Goal: Task Accomplishment & Management: Complete application form

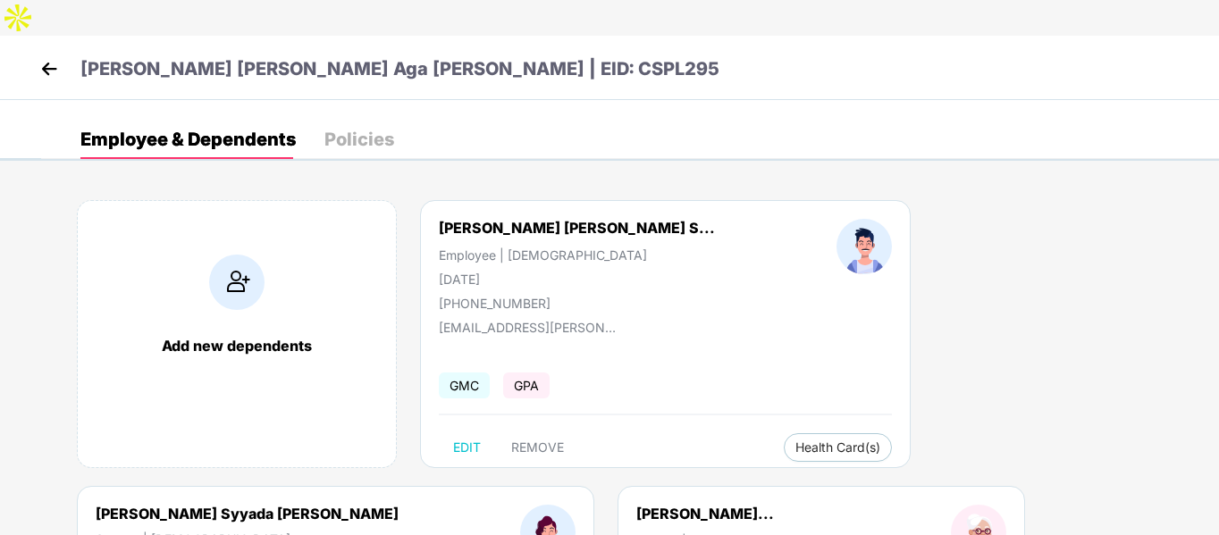
click at [47, 55] on img at bounding box center [49, 68] width 27 height 27
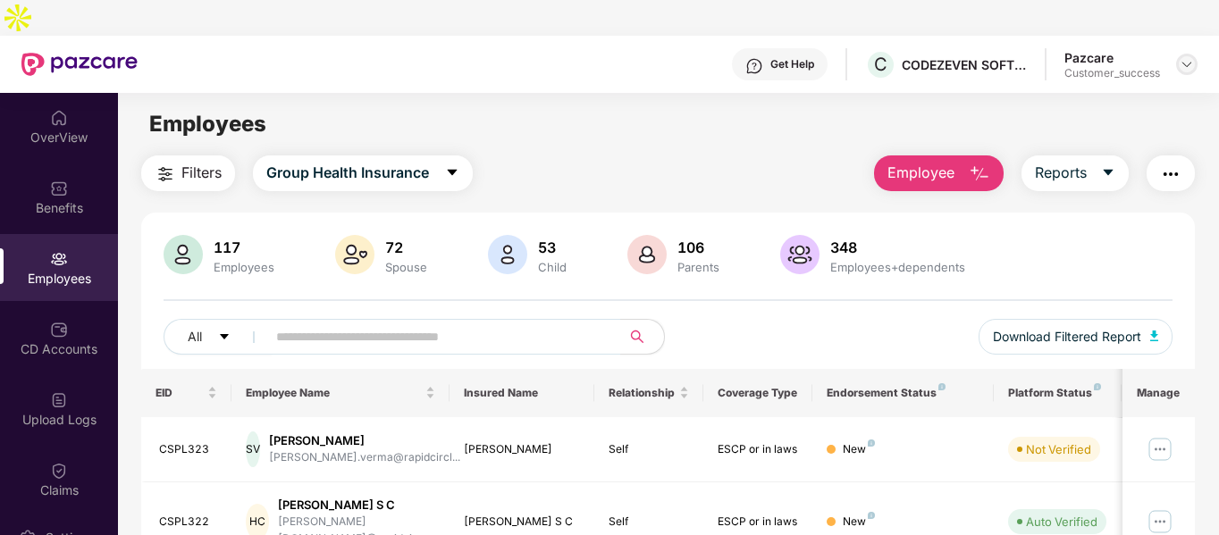
click at [1191, 57] on img at bounding box center [1187, 64] width 14 height 14
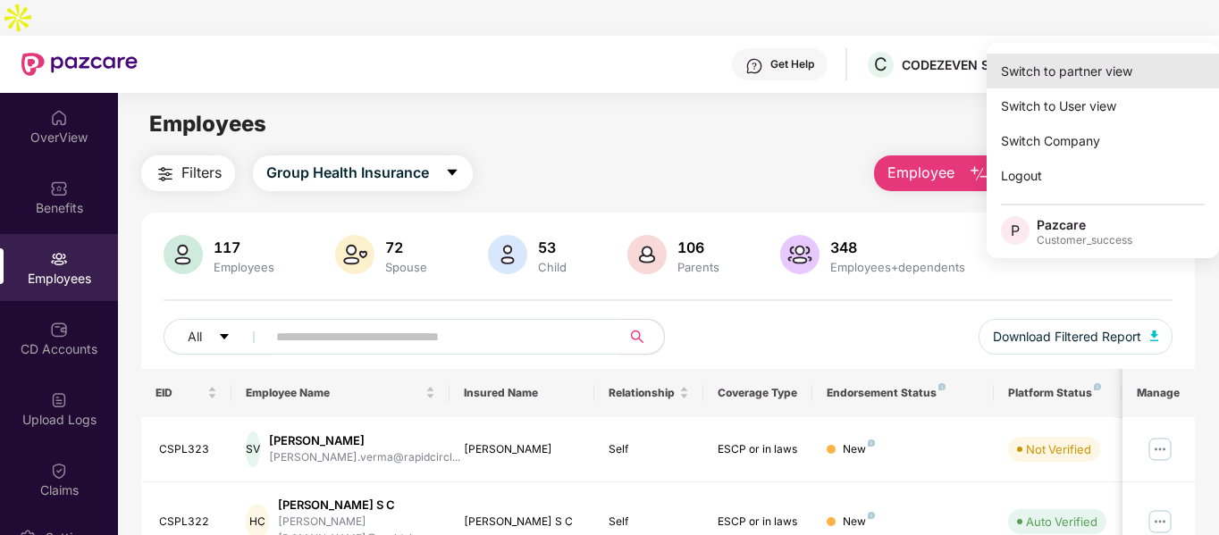
click at [1101, 68] on div "Switch to partner view" at bounding box center [1103, 71] width 232 height 35
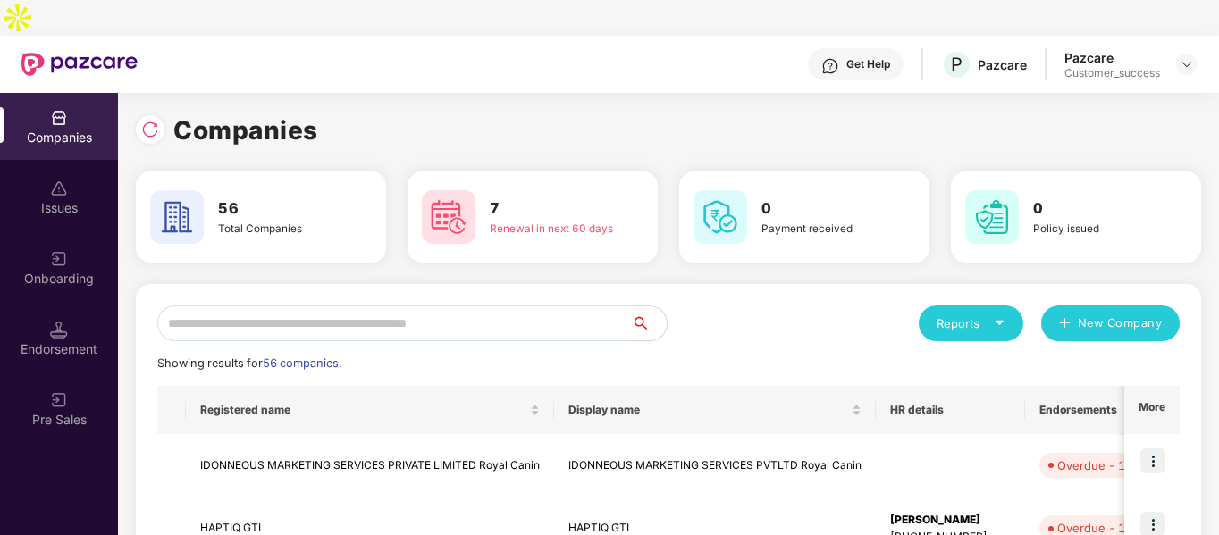
click at [422, 306] on input "text" at bounding box center [394, 324] width 474 height 36
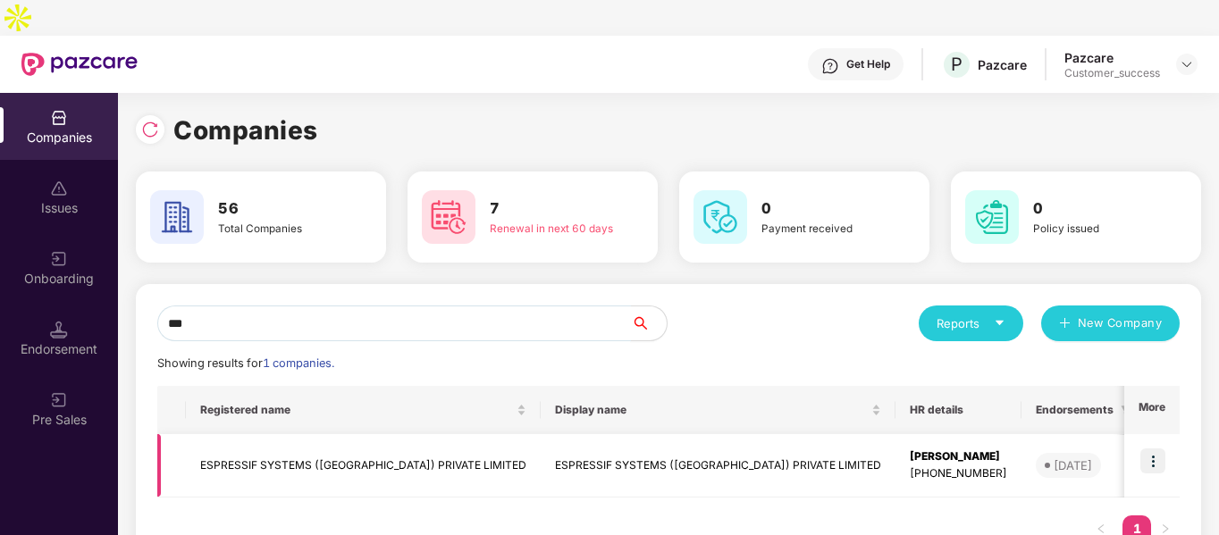
type input "***"
click at [1157, 449] on img at bounding box center [1153, 461] width 25 height 25
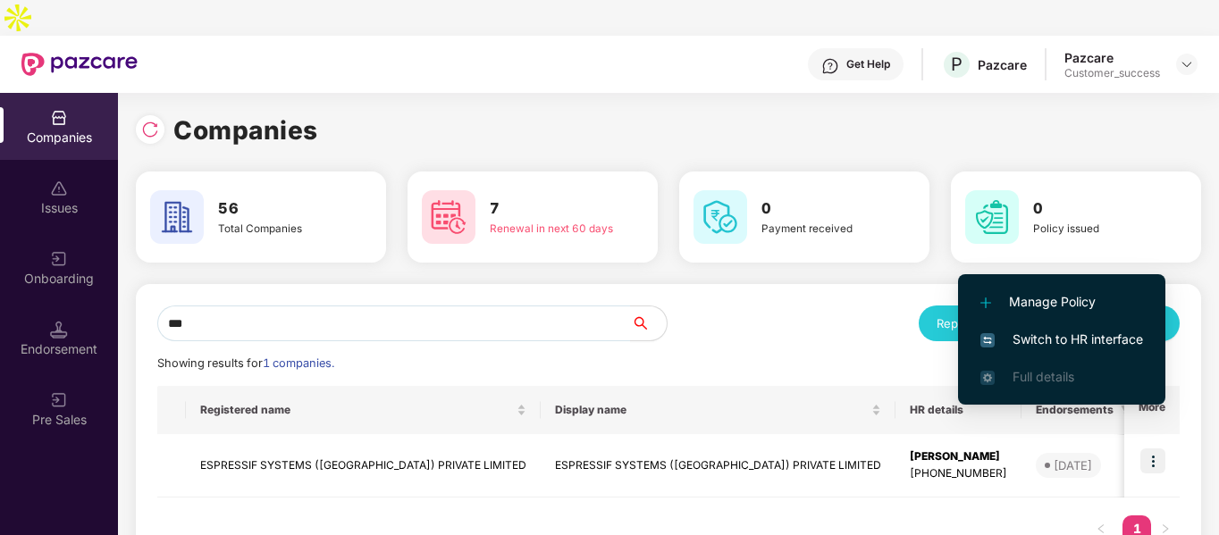
click at [1023, 332] on span "Switch to HR interface" at bounding box center [1062, 340] width 163 height 20
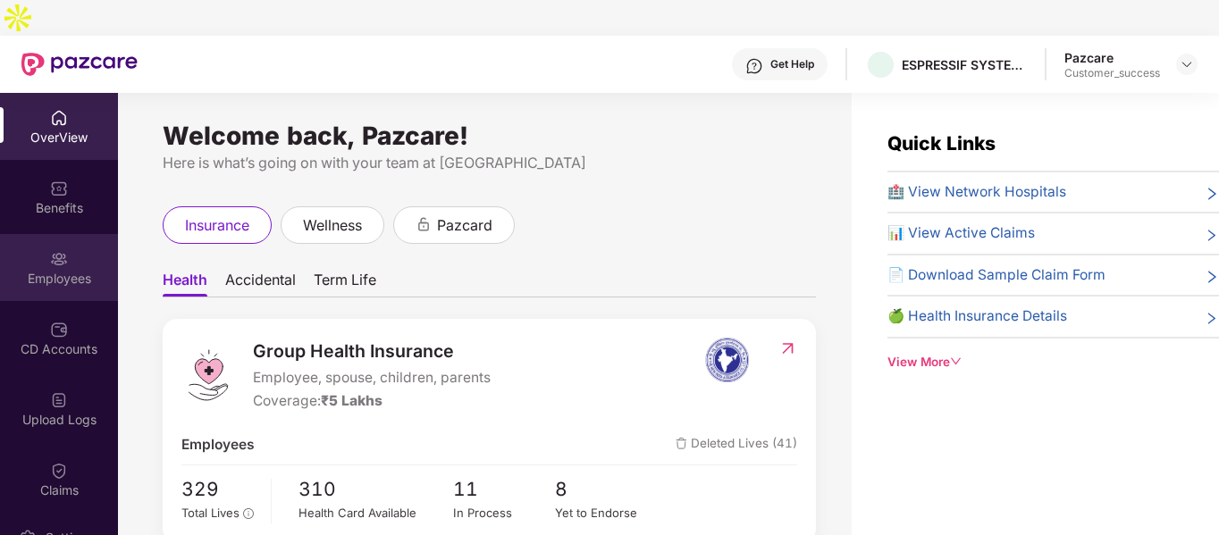
click at [85, 234] on div "Employees" at bounding box center [59, 267] width 118 height 67
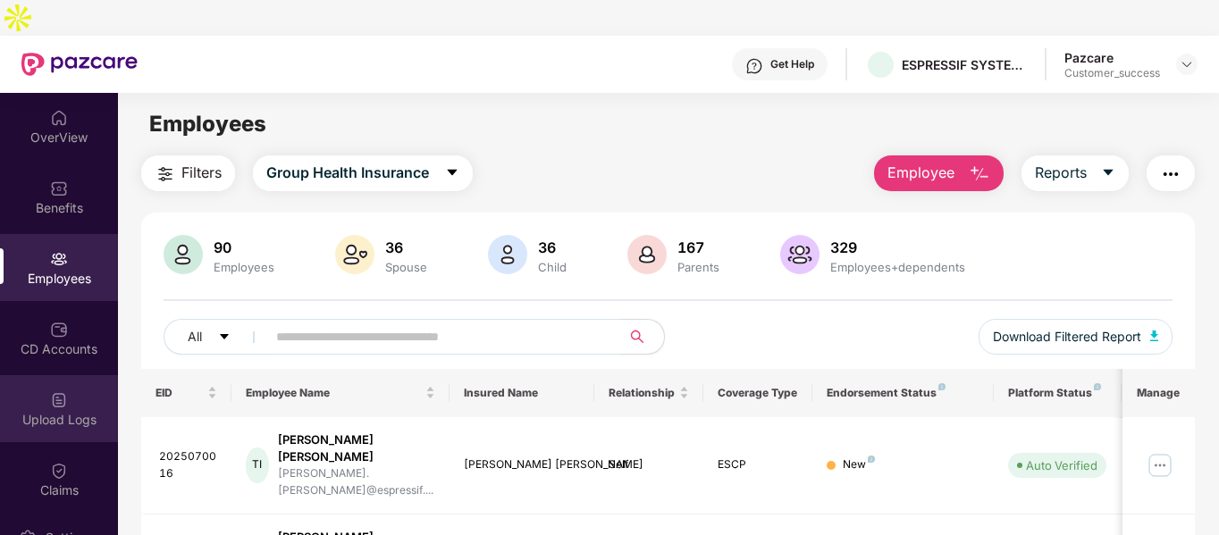
scroll to position [154, 0]
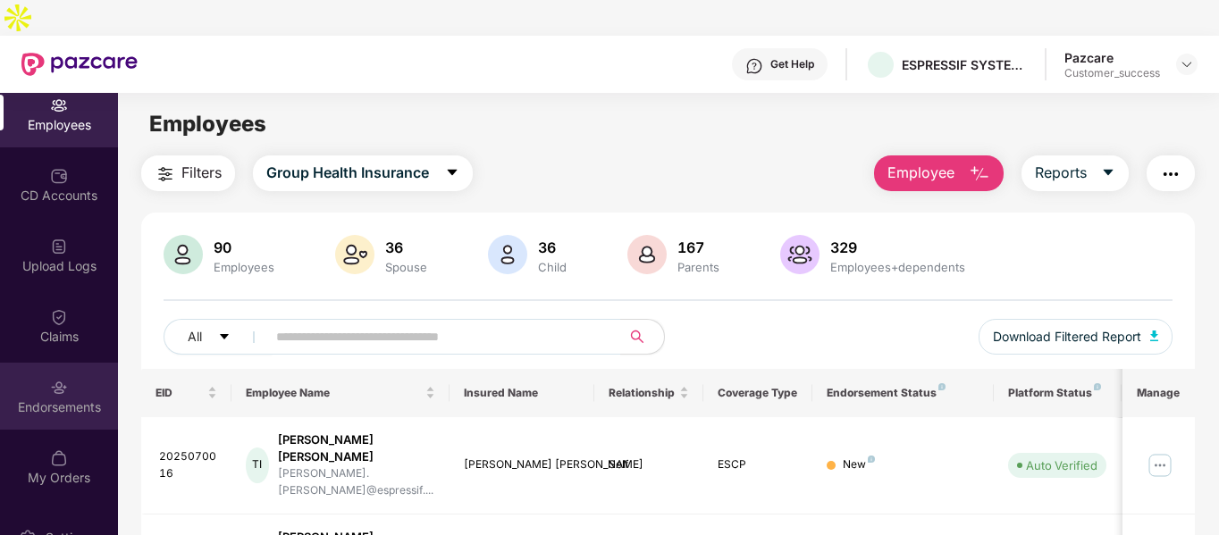
click at [65, 399] on div "Endorsements" at bounding box center [59, 408] width 118 height 18
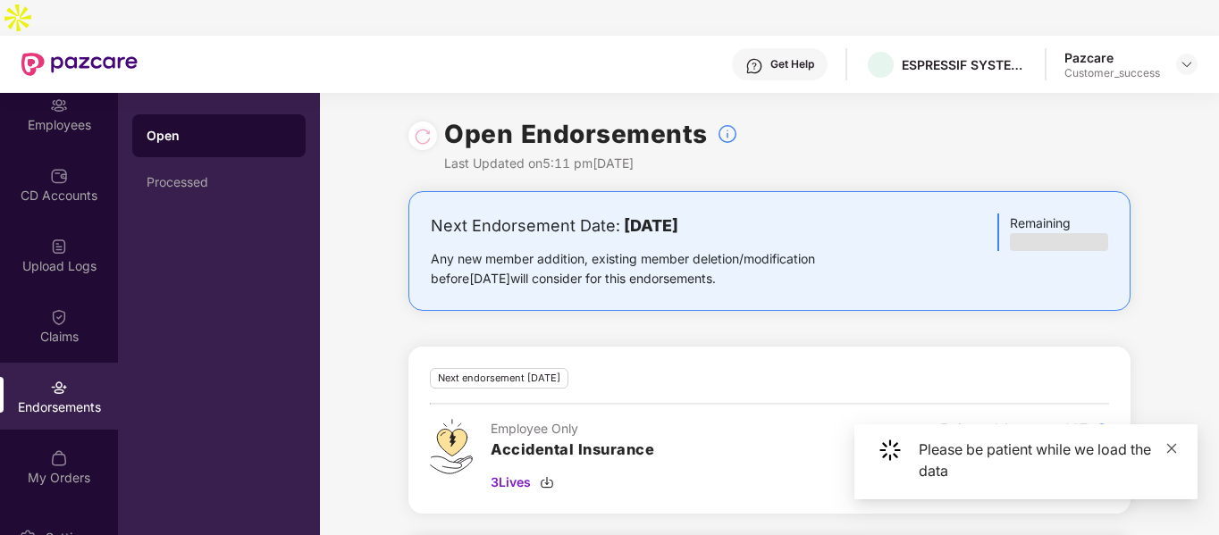
click at [1174, 448] on icon "close" at bounding box center [1172, 448] width 13 height 13
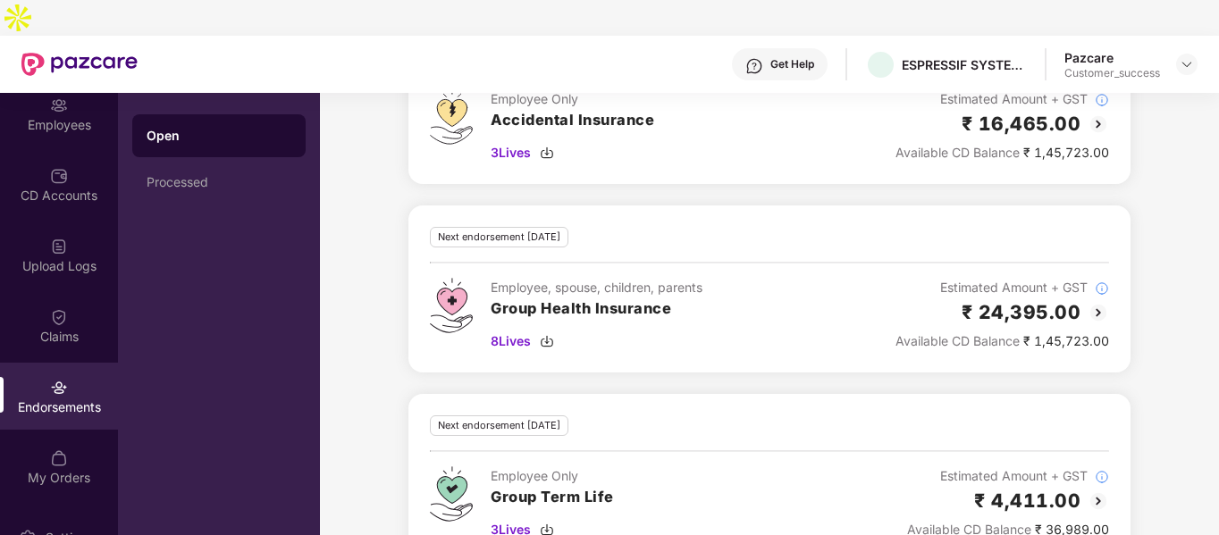
scroll to position [341, 0]
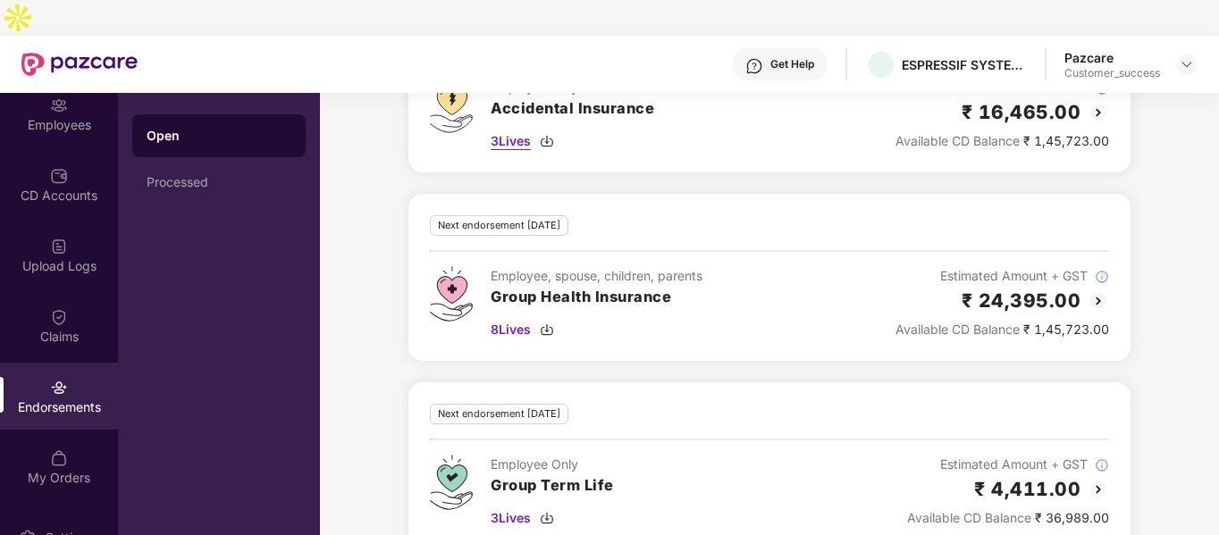
click at [550, 134] on img at bounding box center [547, 141] width 14 height 14
click at [551, 323] on img at bounding box center [547, 330] width 14 height 14
click at [549, 511] on img at bounding box center [547, 518] width 14 height 14
click at [57, 238] on img at bounding box center [59, 247] width 18 height 18
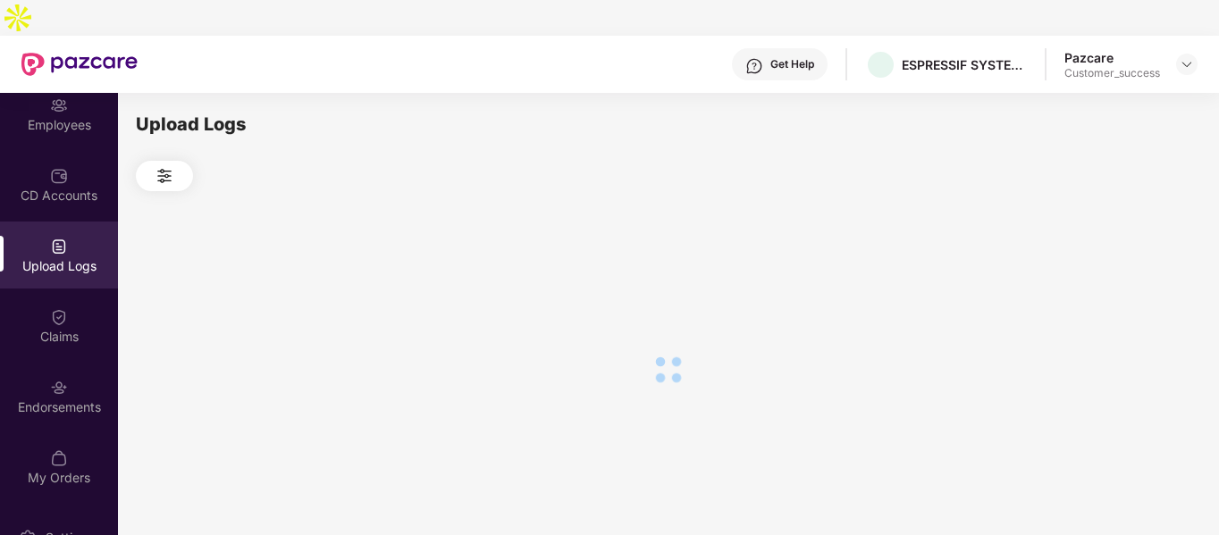
scroll to position [0, 0]
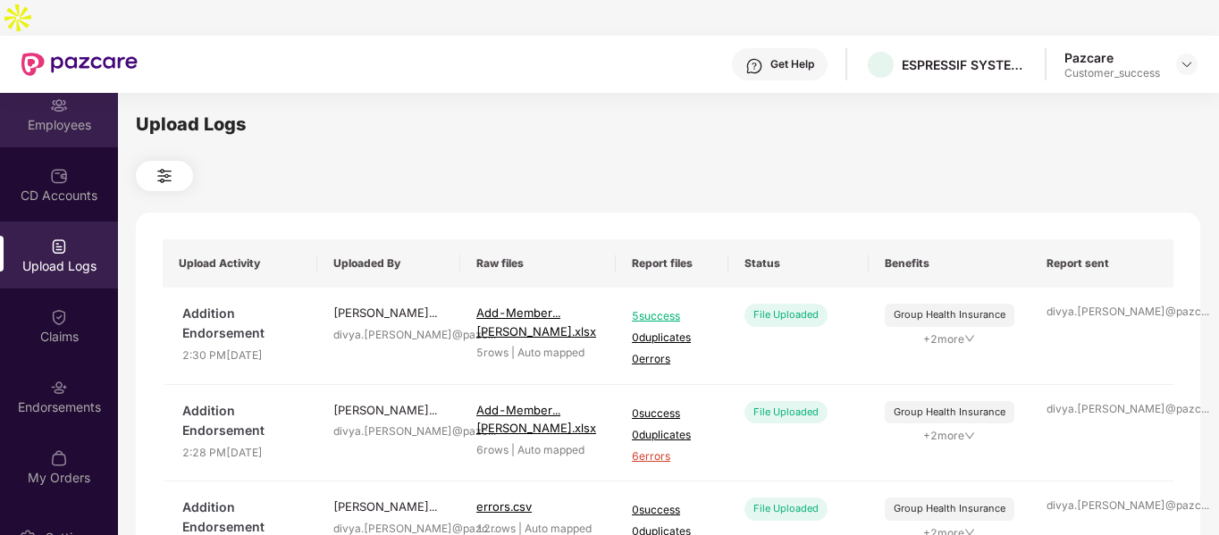
click at [65, 116] on div "Employees" at bounding box center [59, 125] width 118 height 18
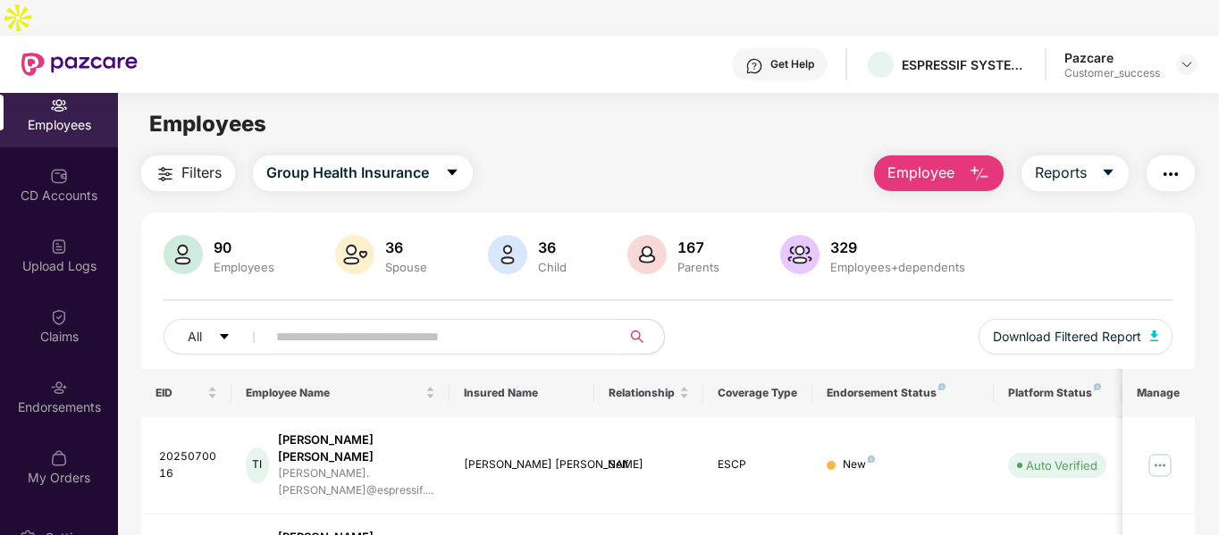
click at [970, 164] on img "button" at bounding box center [979, 174] width 21 height 21
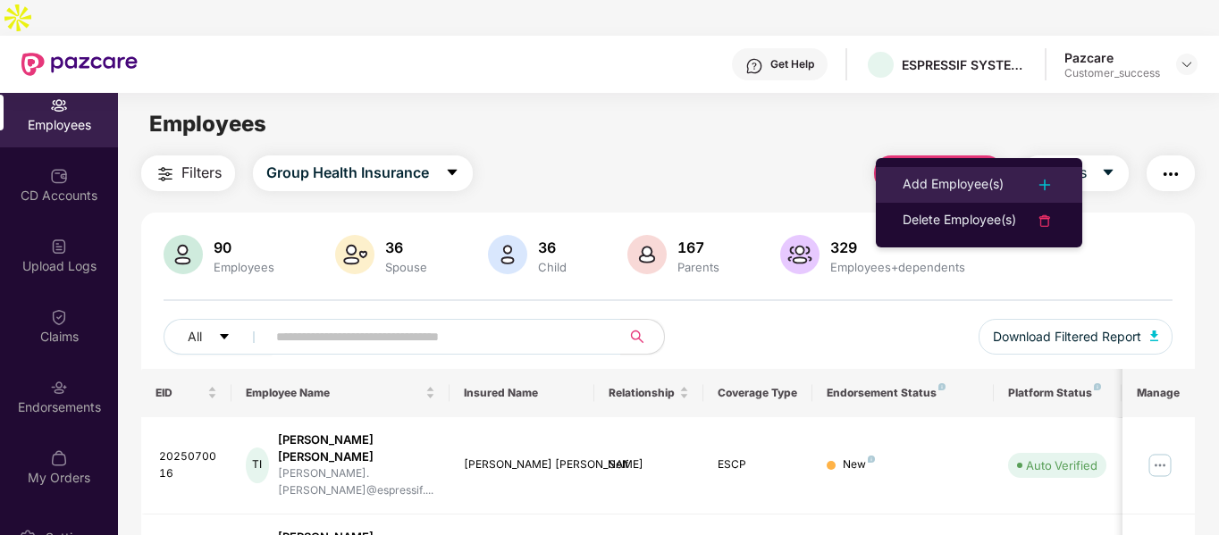
click at [950, 181] on div "Add Employee(s)" at bounding box center [953, 184] width 101 height 21
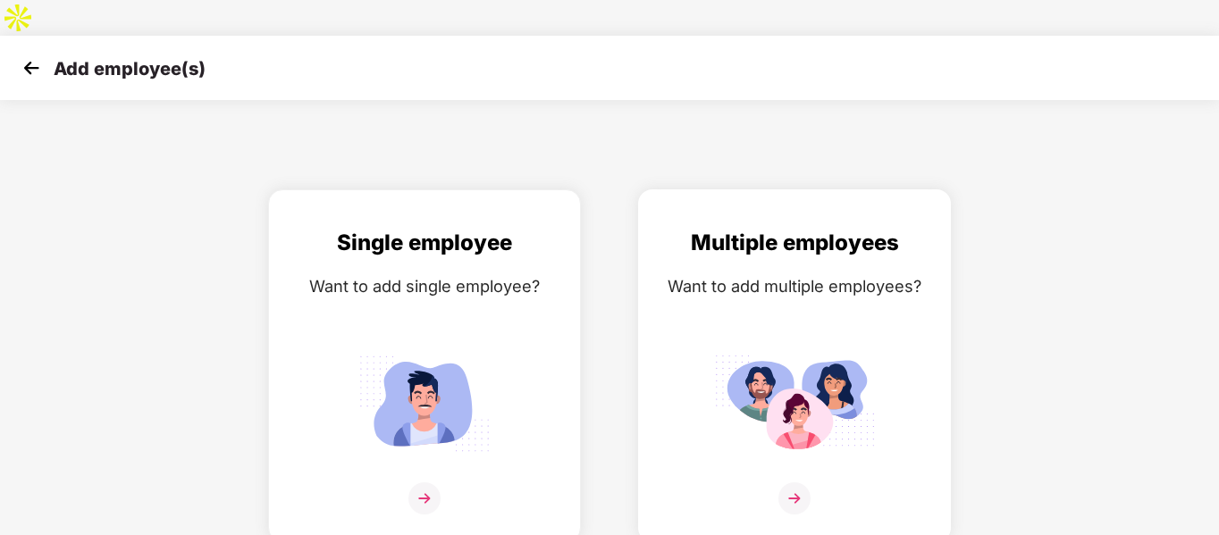
click at [801, 274] on div "Want to add multiple employees?" at bounding box center [794, 287] width 275 height 26
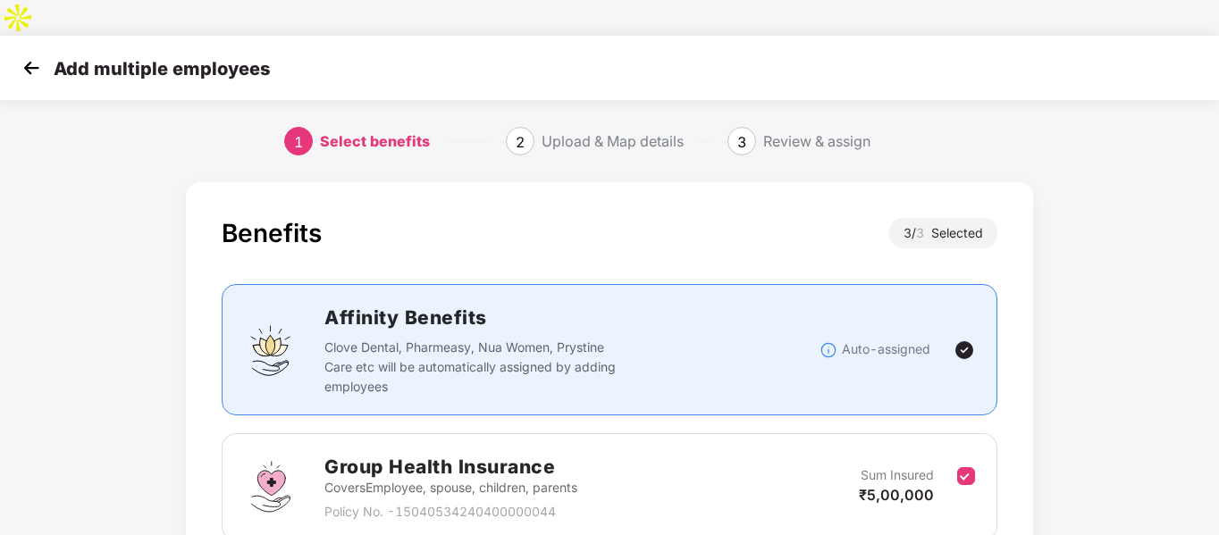
scroll to position [375, 0]
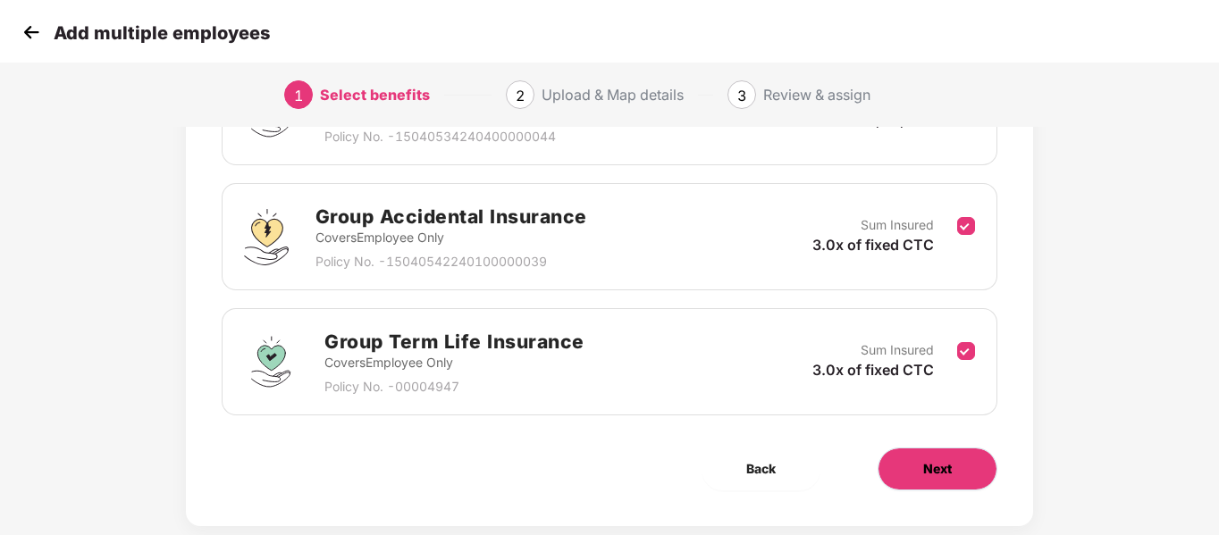
click at [934, 459] on span "Next" at bounding box center [937, 469] width 29 height 20
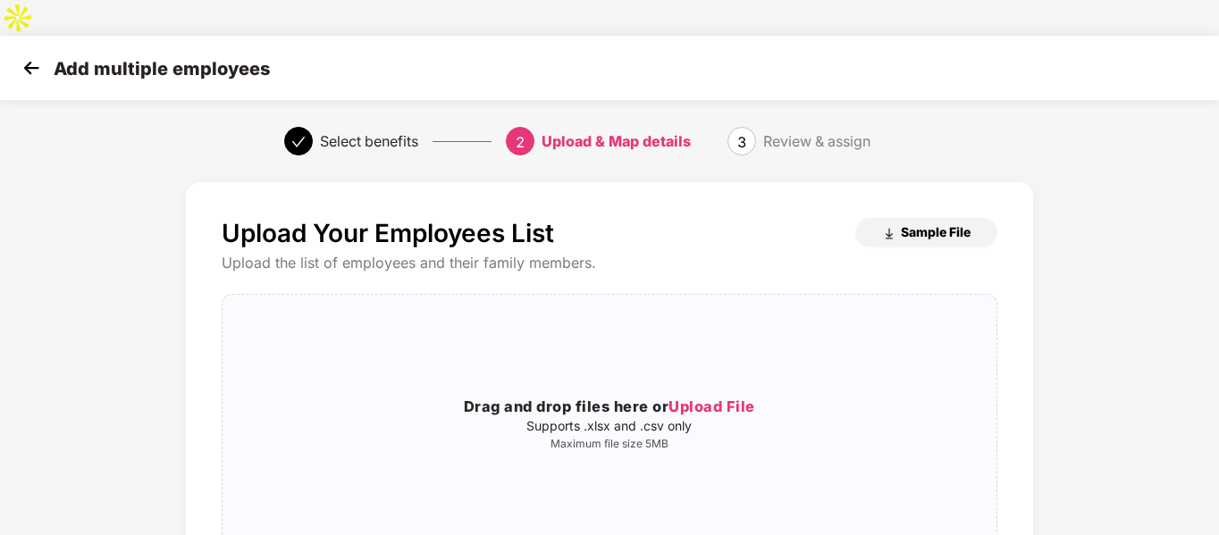
click at [920, 223] on span "Sample File" at bounding box center [936, 231] width 70 height 17
click at [520, 342] on div "Drag and drop files here or Upload File Supports .xlsx and .csv only Maximum fi…" at bounding box center [609, 423] width 773 height 229
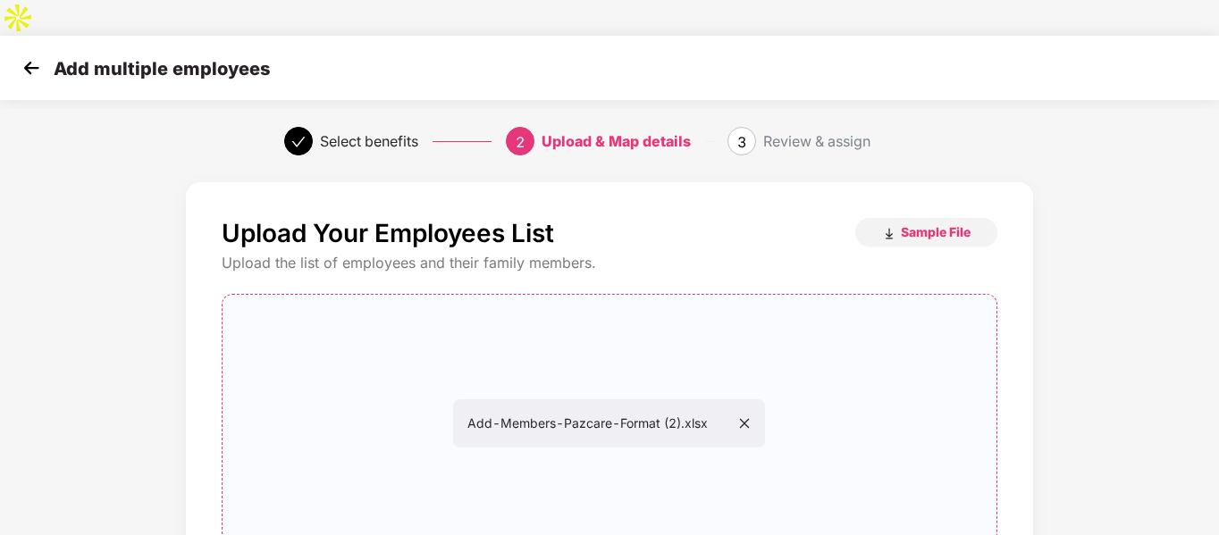
scroll to position [182, 0]
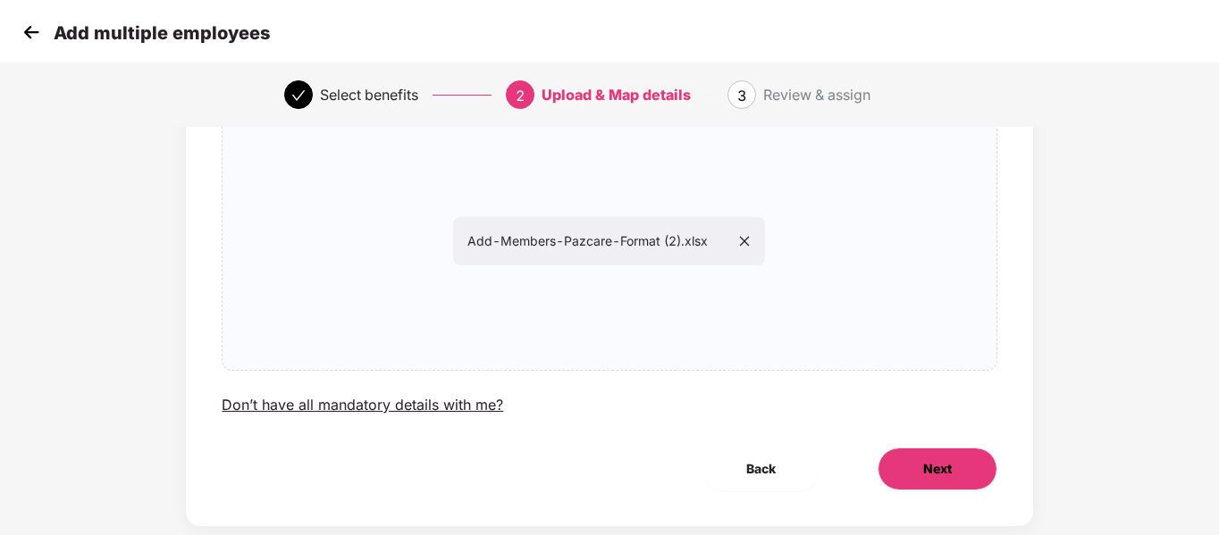
click at [912, 448] on button "Next" at bounding box center [938, 469] width 120 height 43
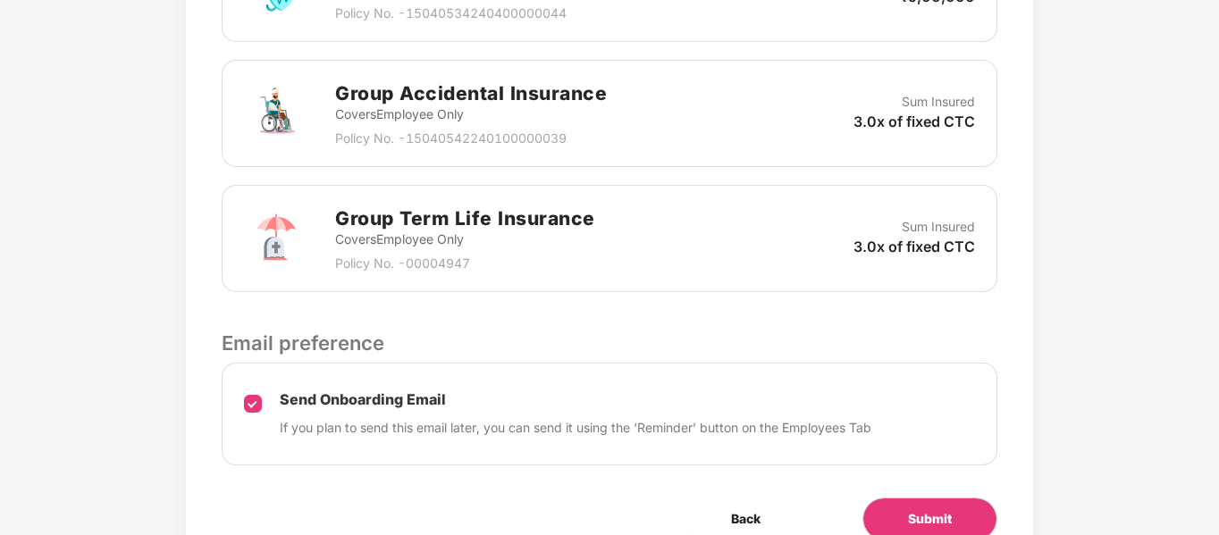
scroll to position [731, 0]
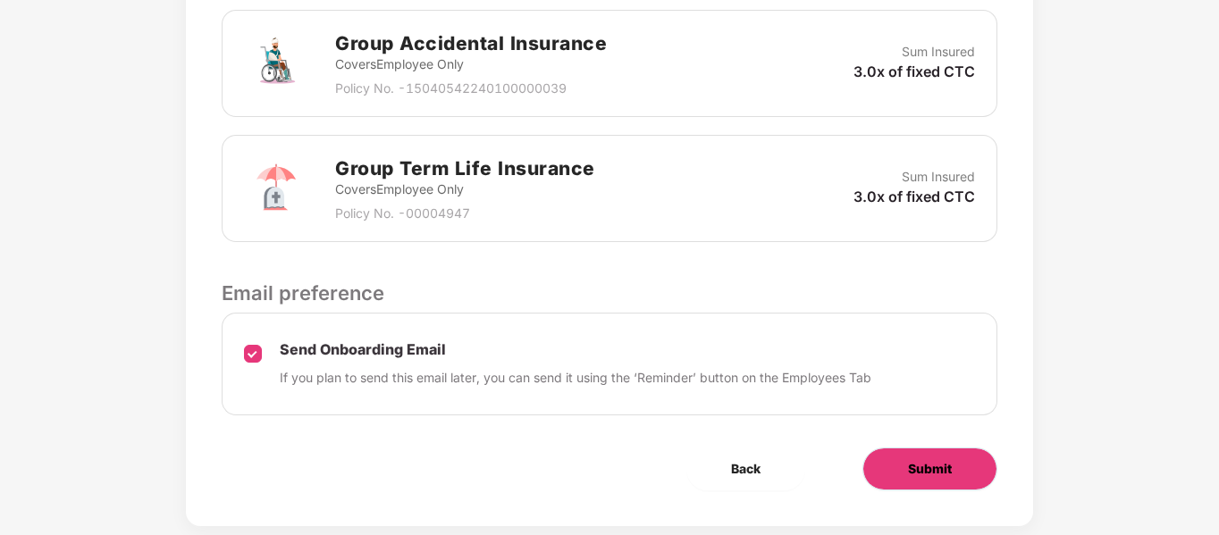
click at [905, 448] on button "Submit" at bounding box center [930, 469] width 135 height 43
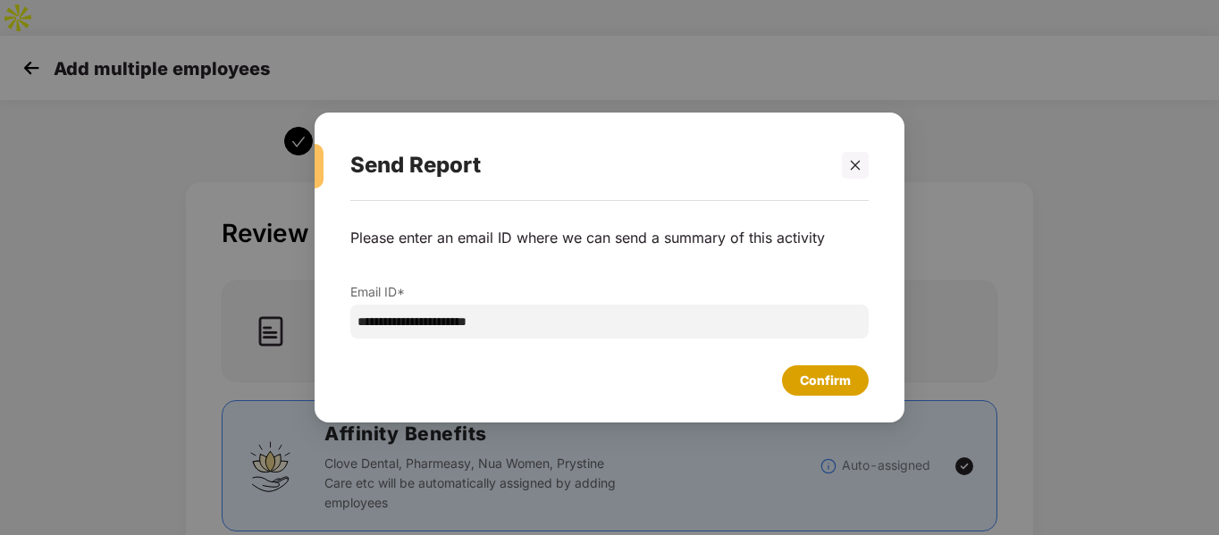
click at [804, 385] on div "Confirm" at bounding box center [825, 381] width 51 height 20
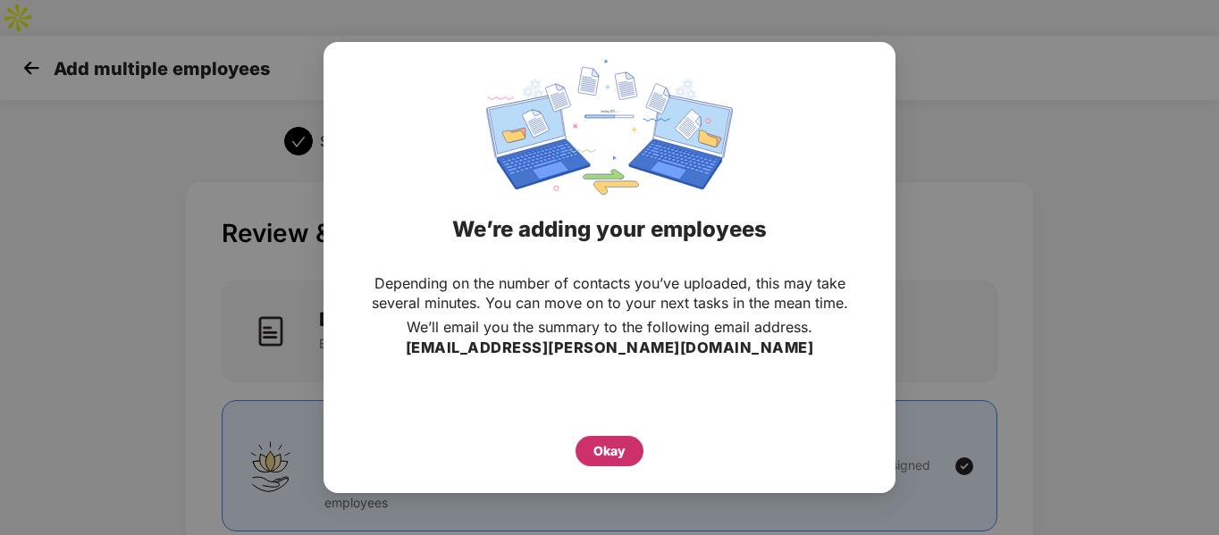
click at [624, 451] on div "Okay" at bounding box center [610, 452] width 32 height 20
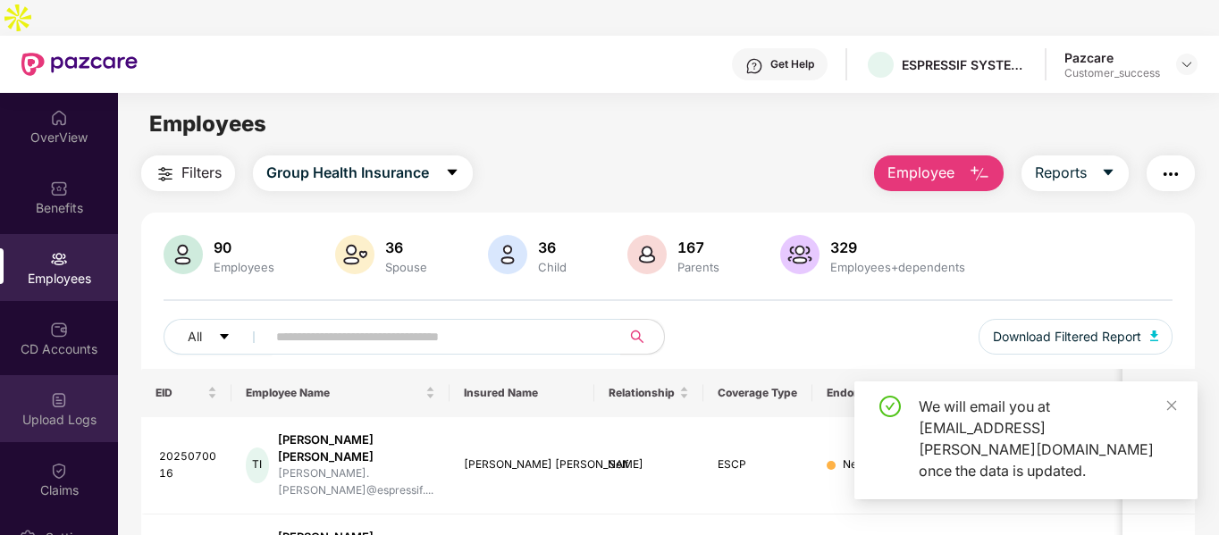
click at [76, 411] on div "Upload Logs" at bounding box center [59, 420] width 118 height 18
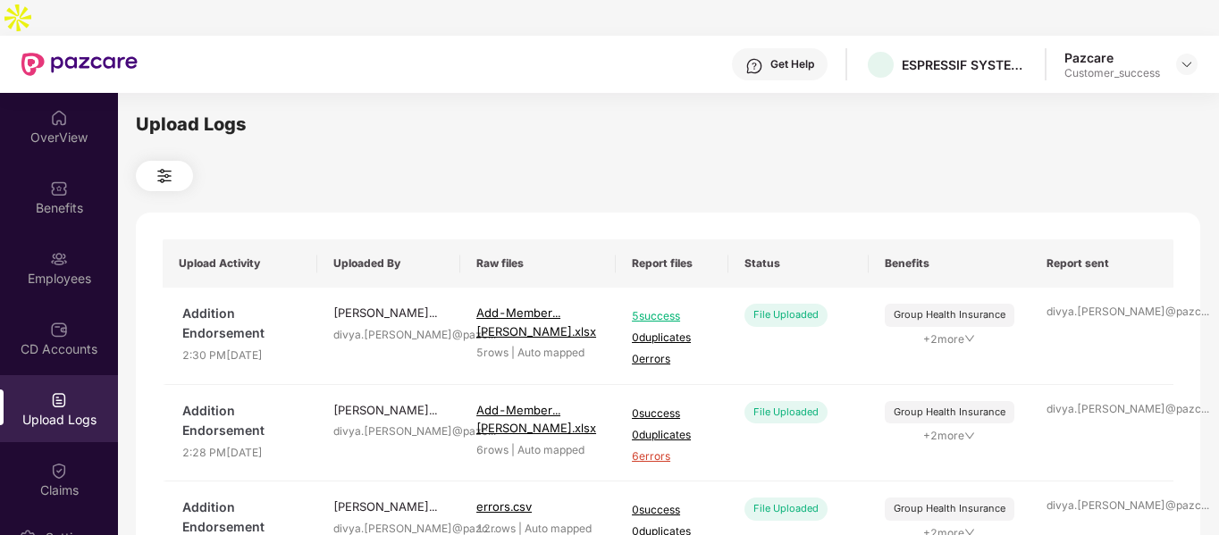
click at [88, 375] on div "Upload Logs" at bounding box center [59, 408] width 118 height 67
click at [78, 327] on div "CD Accounts" at bounding box center [59, 338] width 118 height 67
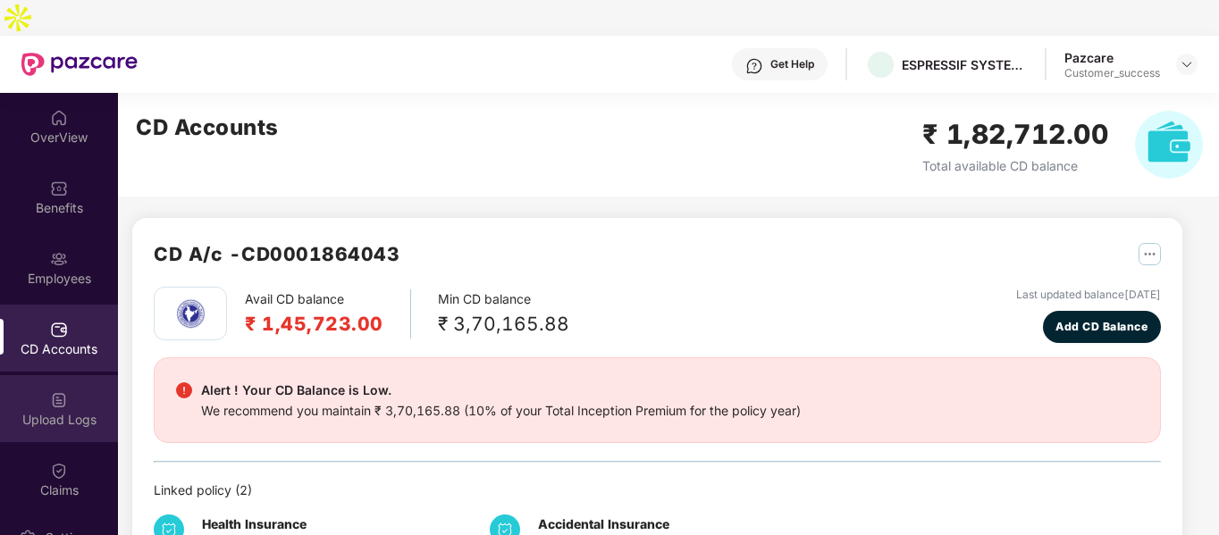
click at [72, 375] on div "Upload Logs" at bounding box center [59, 408] width 118 height 67
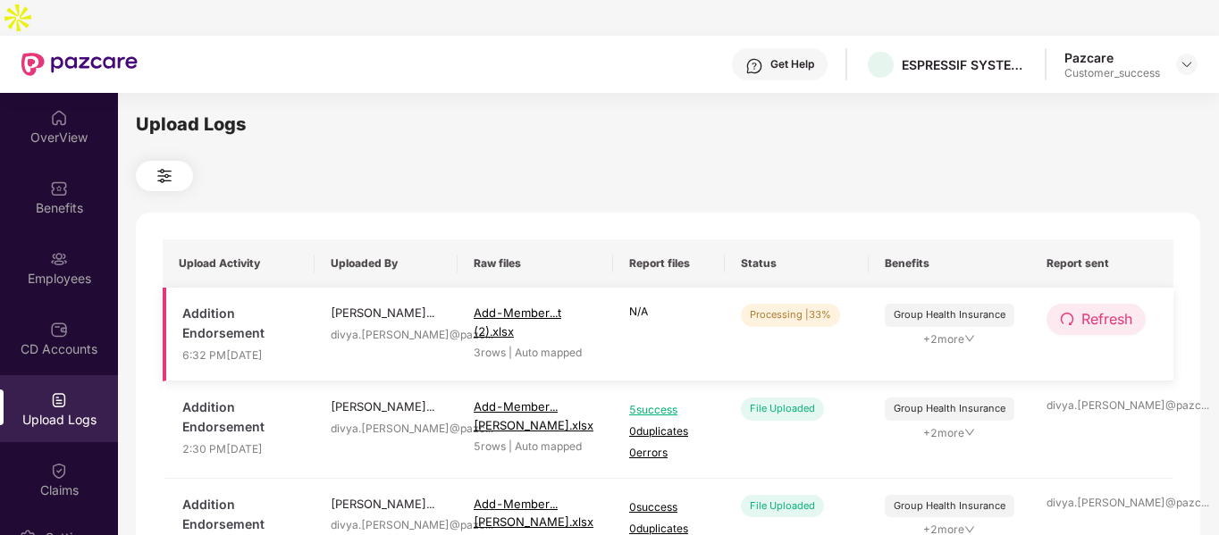
click at [1060, 312] on icon "redo" at bounding box center [1067, 319] width 14 height 14
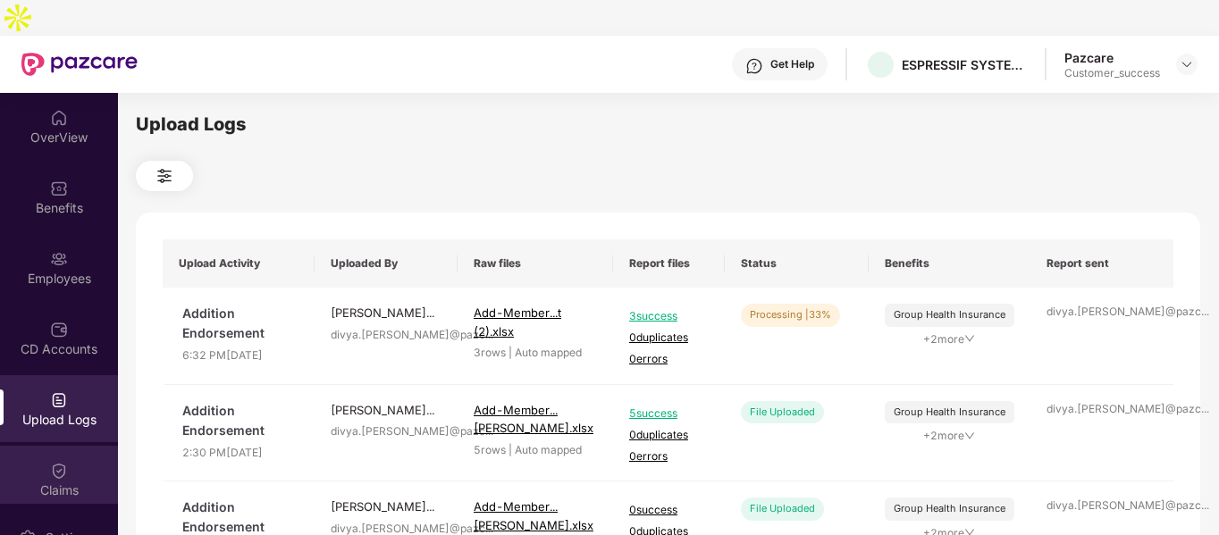
scroll to position [154, 0]
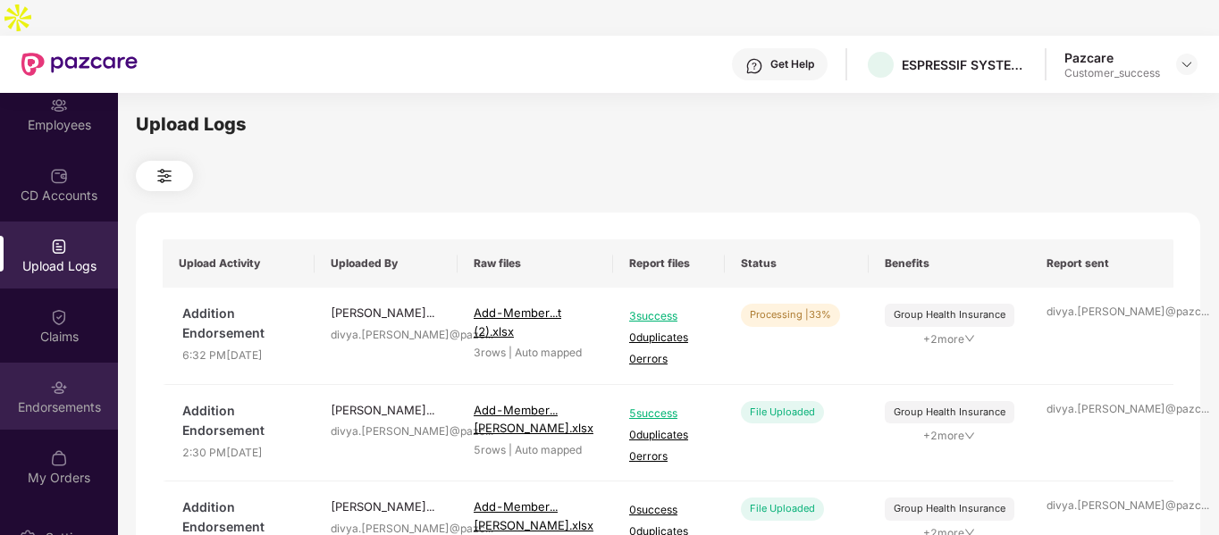
click at [69, 399] on div "Endorsements" at bounding box center [59, 408] width 118 height 18
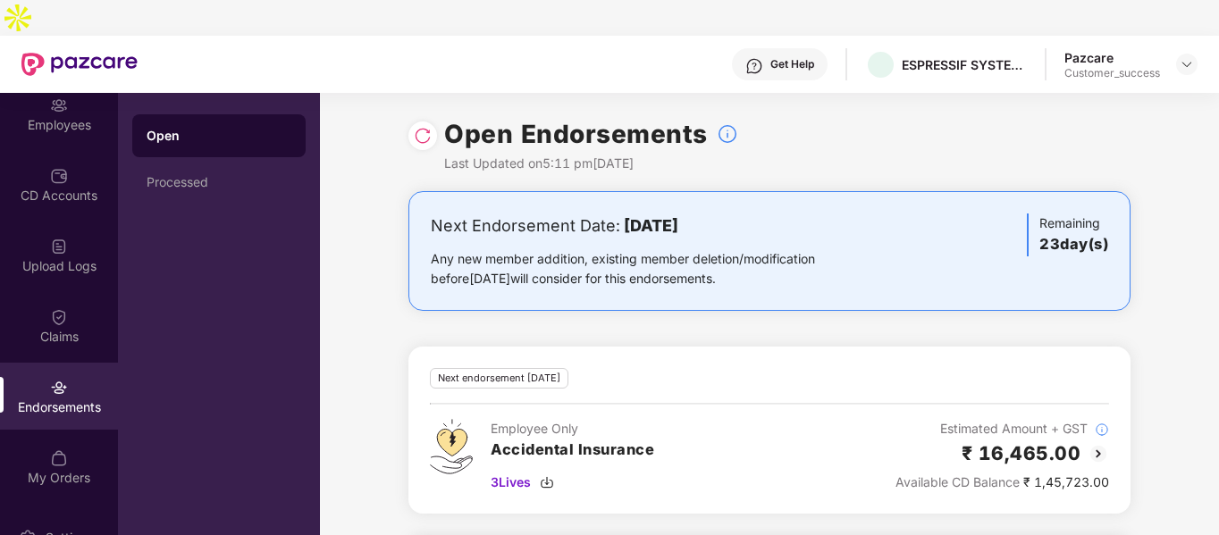
click at [426, 127] on img at bounding box center [423, 136] width 18 height 18
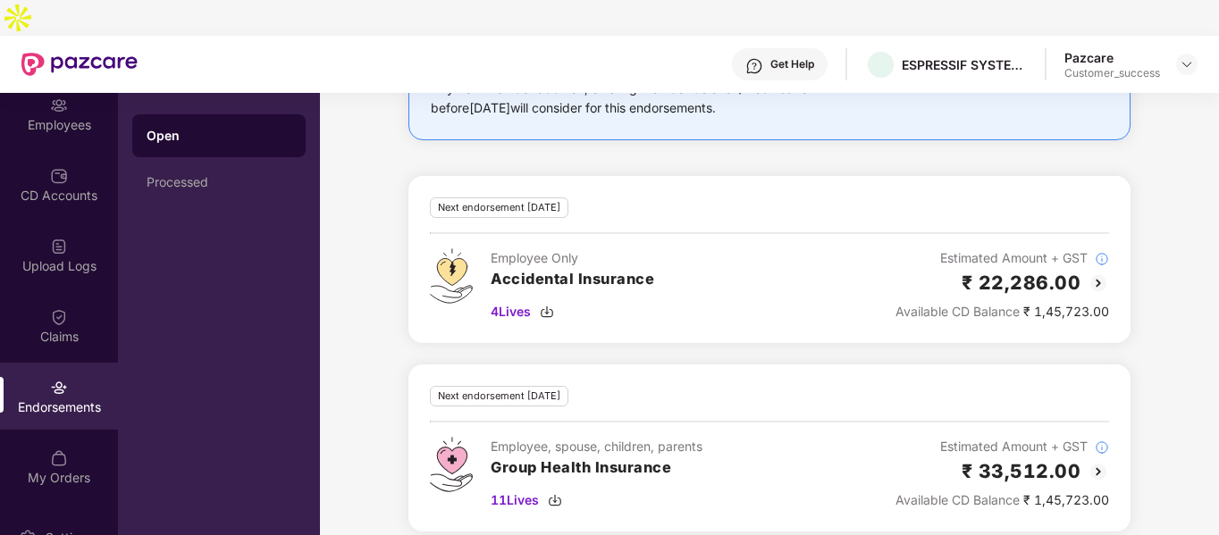
scroll to position [197, 0]
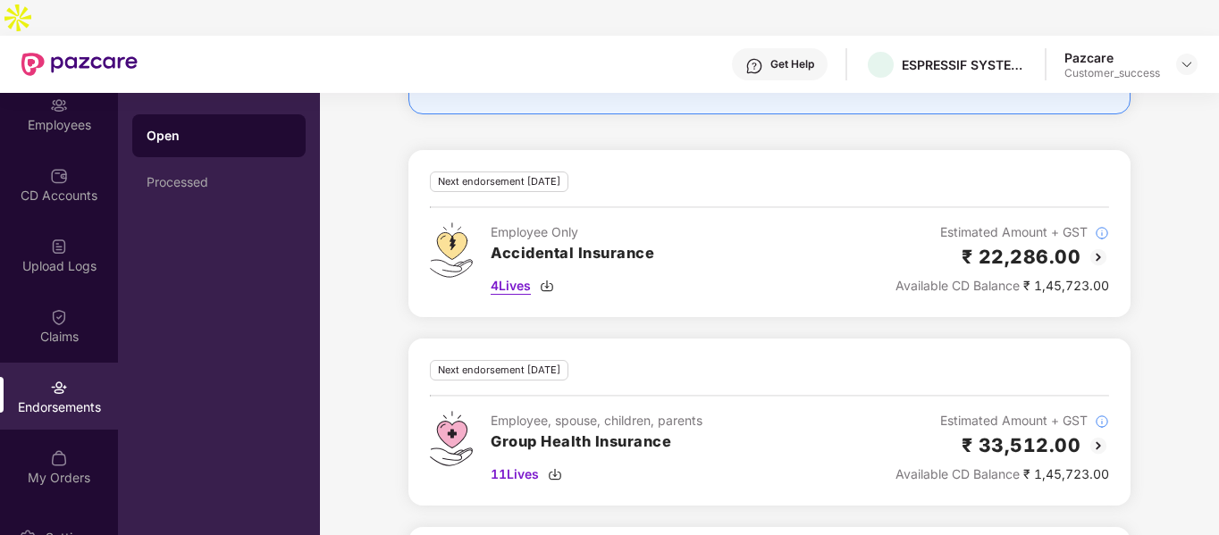
click at [548, 279] on img at bounding box center [547, 286] width 14 height 14
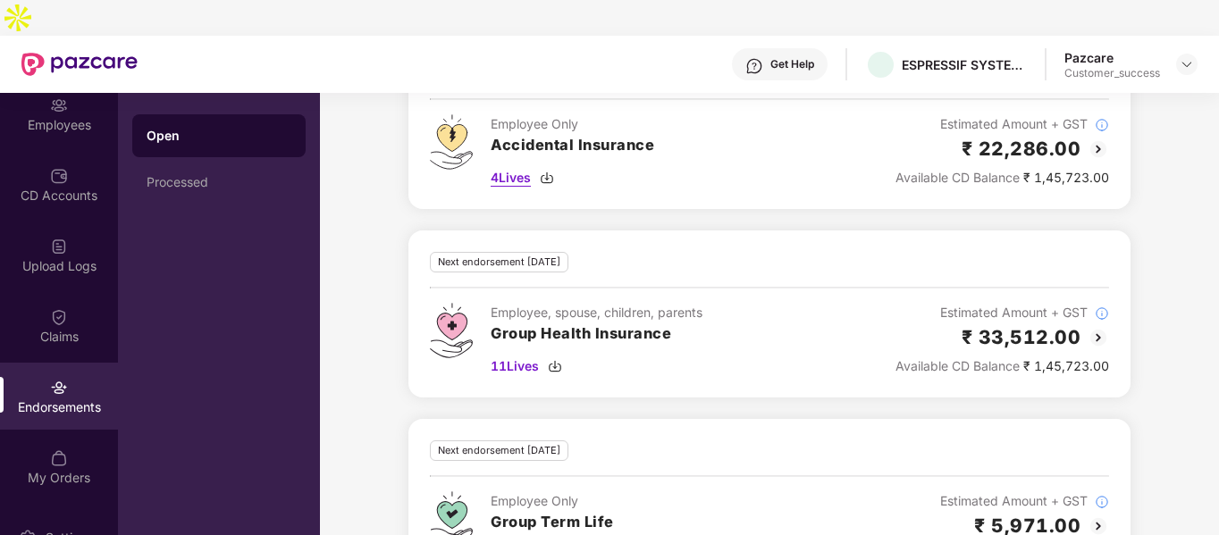
scroll to position [341, 0]
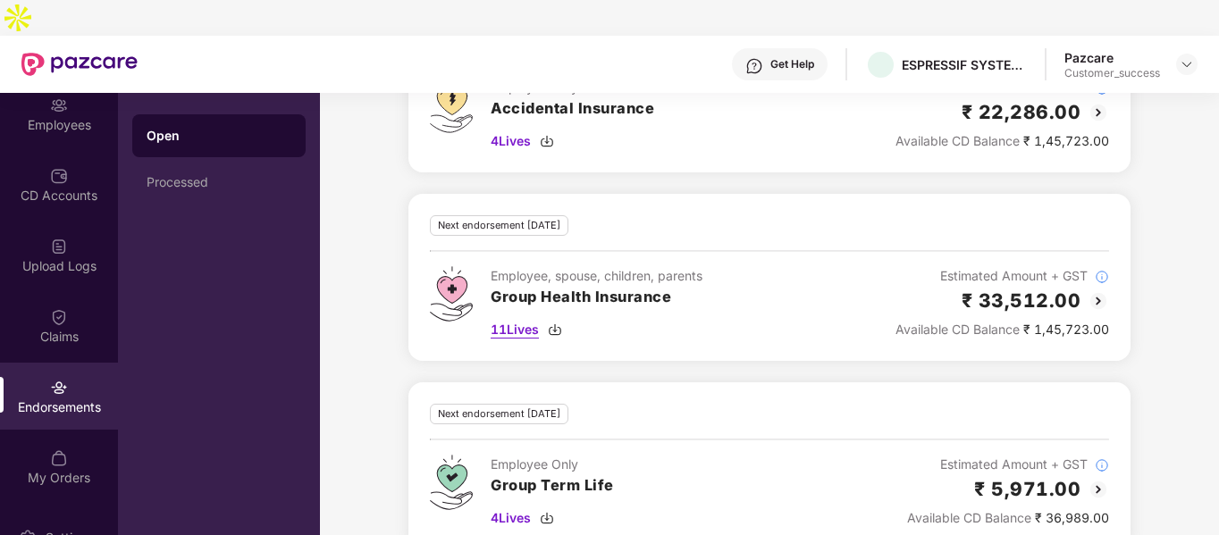
click at [559, 323] on img at bounding box center [555, 330] width 14 height 14
click at [551, 511] on img at bounding box center [547, 518] width 14 height 14
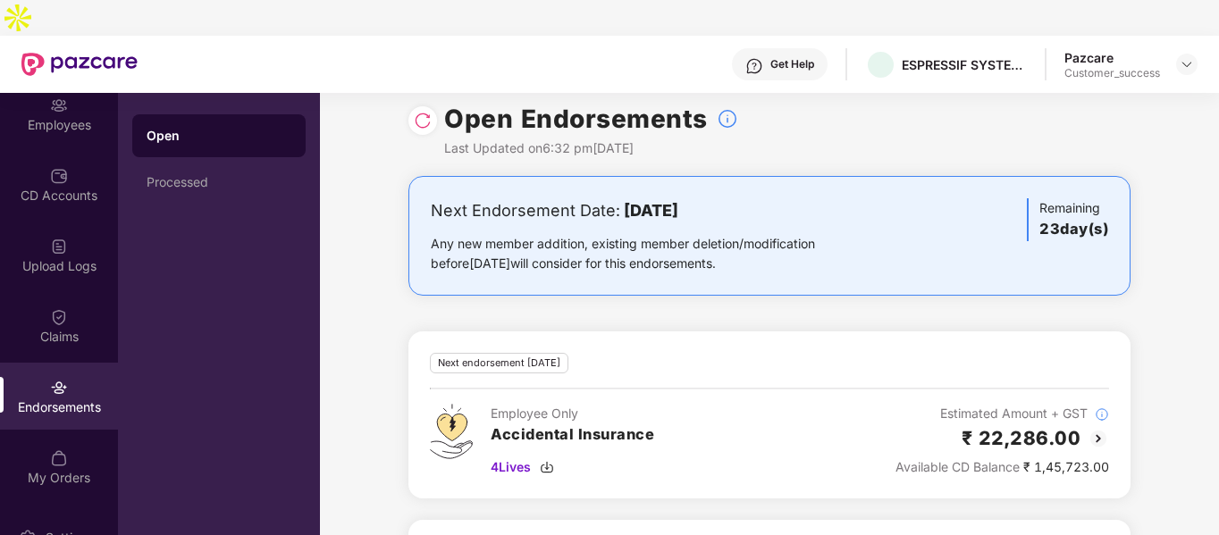
scroll to position [0, 0]
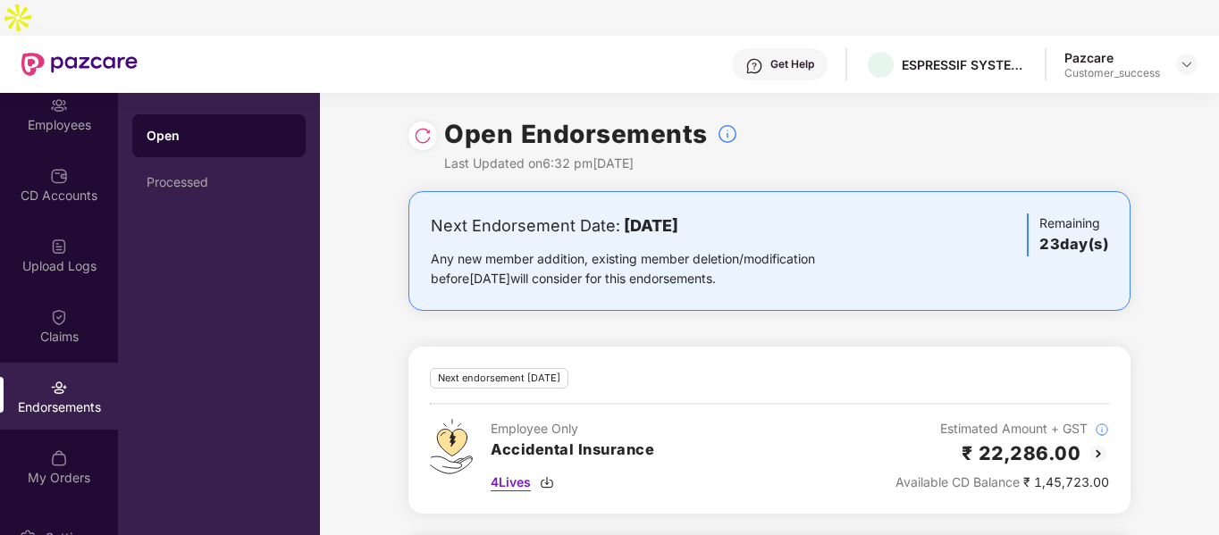
click at [546, 476] on img at bounding box center [547, 483] width 14 height 14
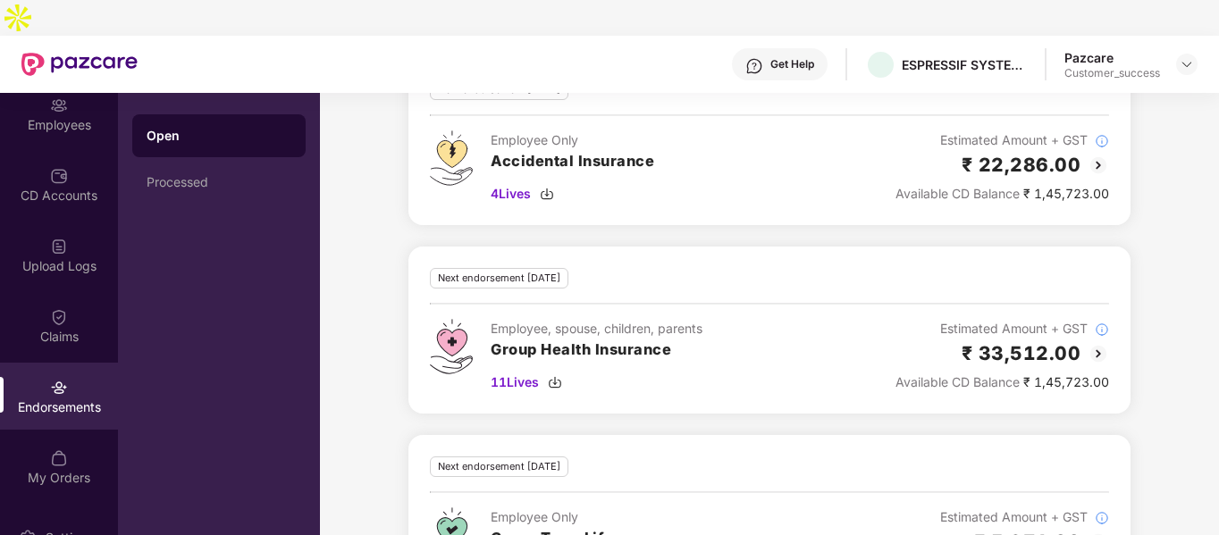
scroll to position [292, 0]
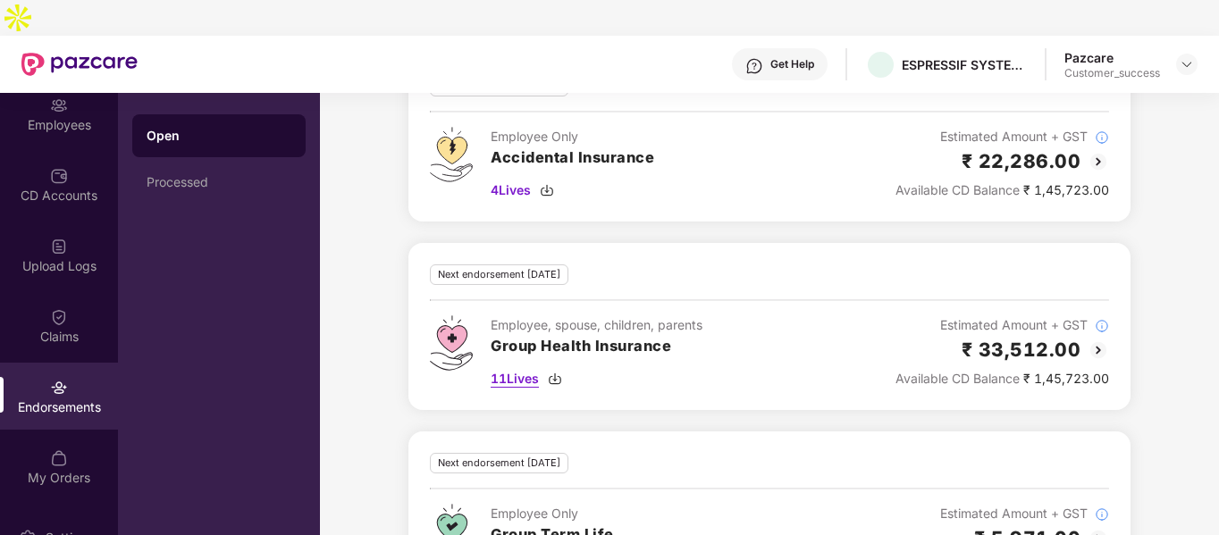
click at [558, 372] on img at bounding box center [555, 379] width 14 height 14
click at [553, 372] on img at bounding box center [555, 379] width 14 height 14
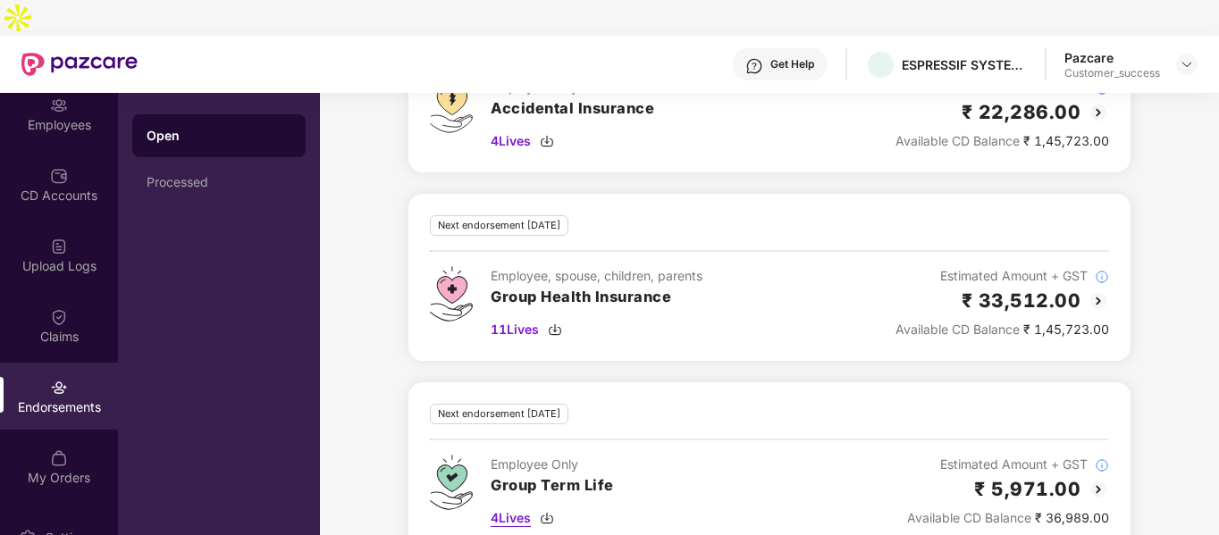
click at [551, 511] on img at bounding box center [547, 518] width 14 height 14
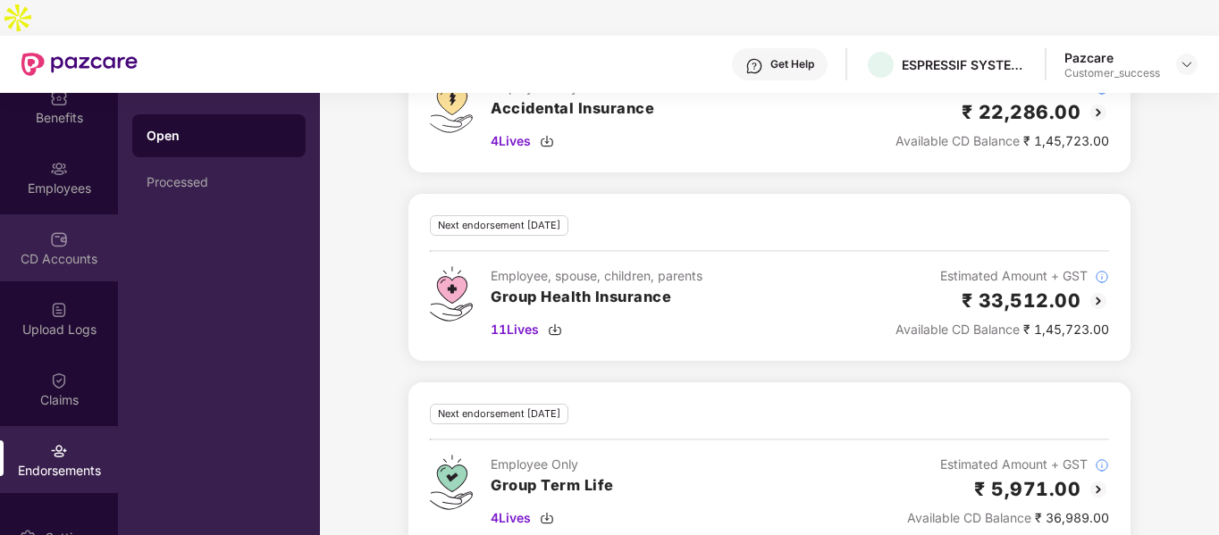
scroll to position [89, 0]
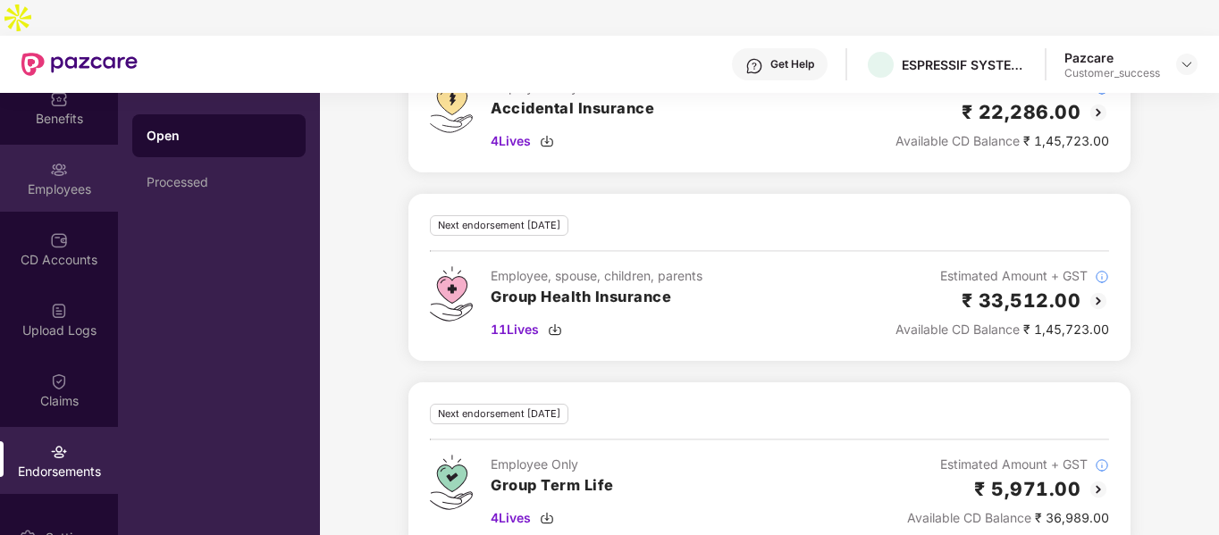
click at [71, 145] on div "Employees" at bounding box center [59, 178] width 118 height 67
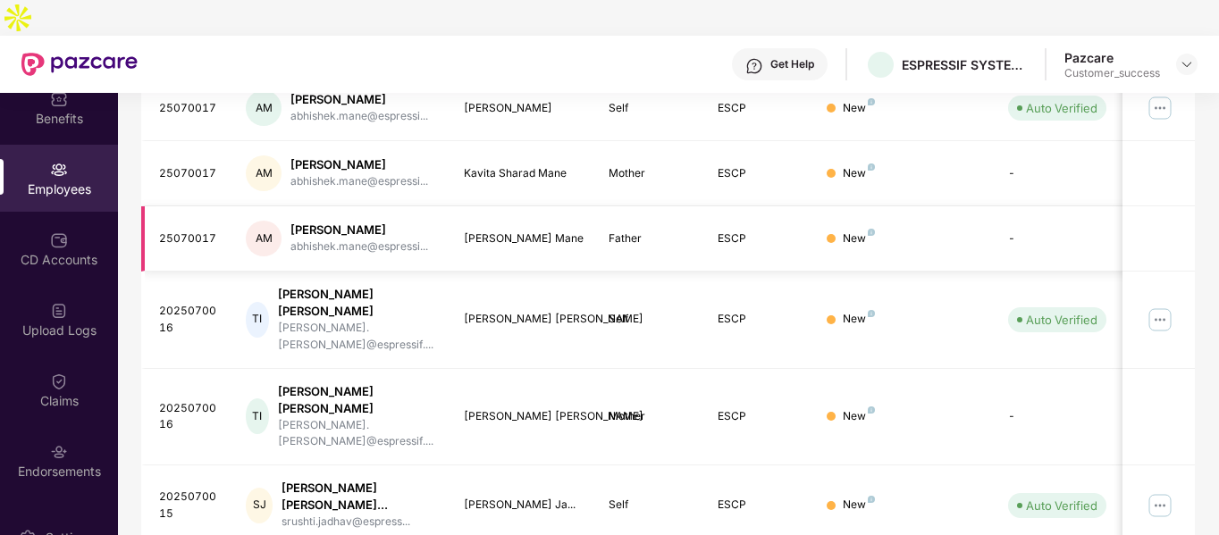
scroll to position [0, 0]
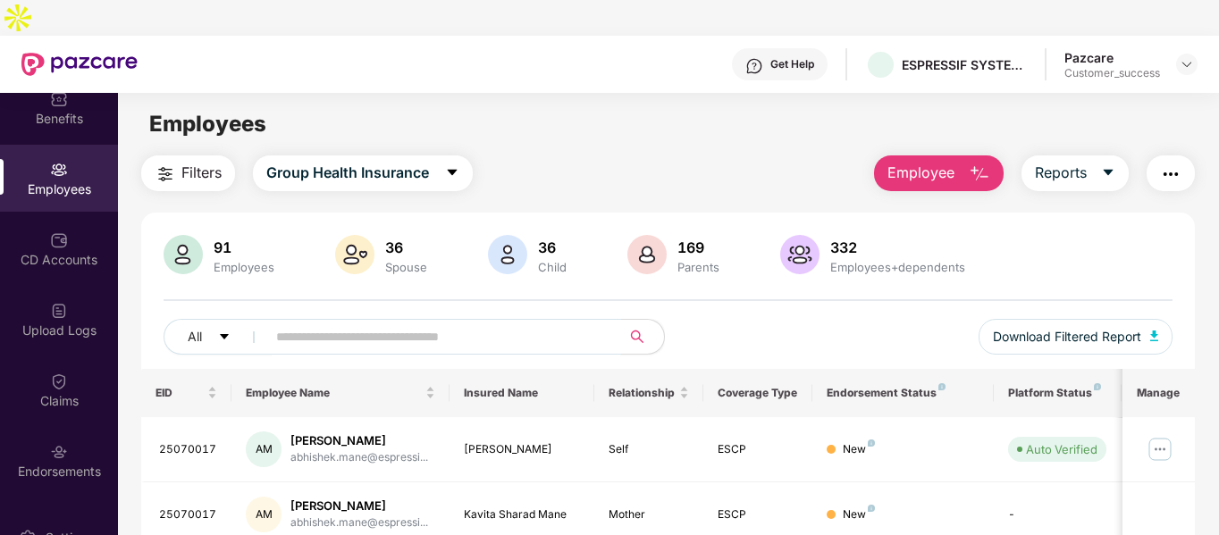
click at [367, 324] on input "text" at bounding box center [436, 337] width 321 height 27
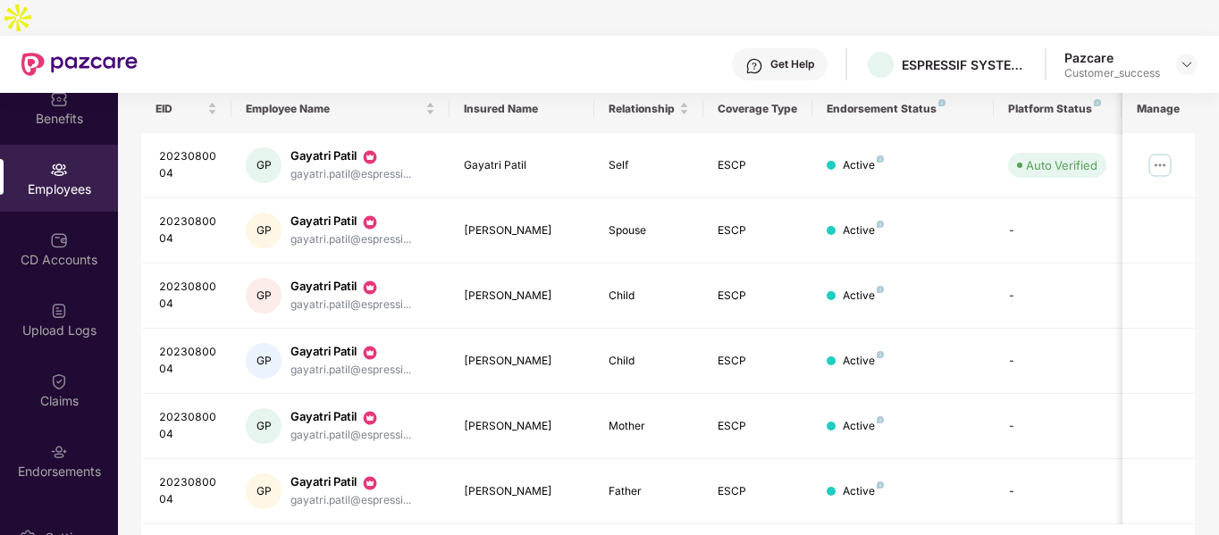
scroll to position [294, 0]
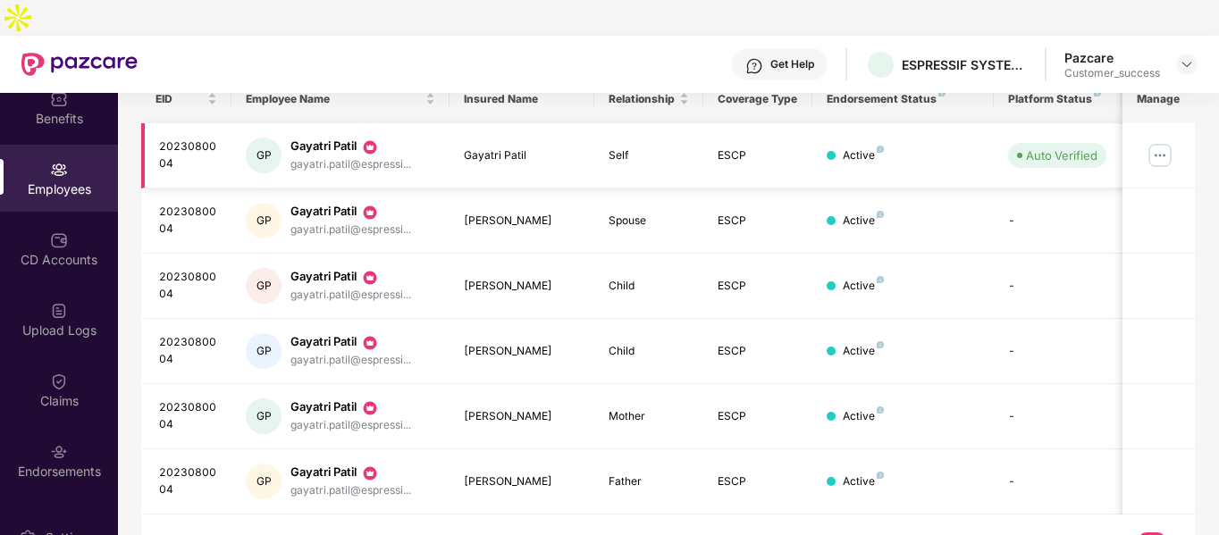
type input "****"
click at [1158, 141] on img at bounding box center [1160, 155] width 29 height 29
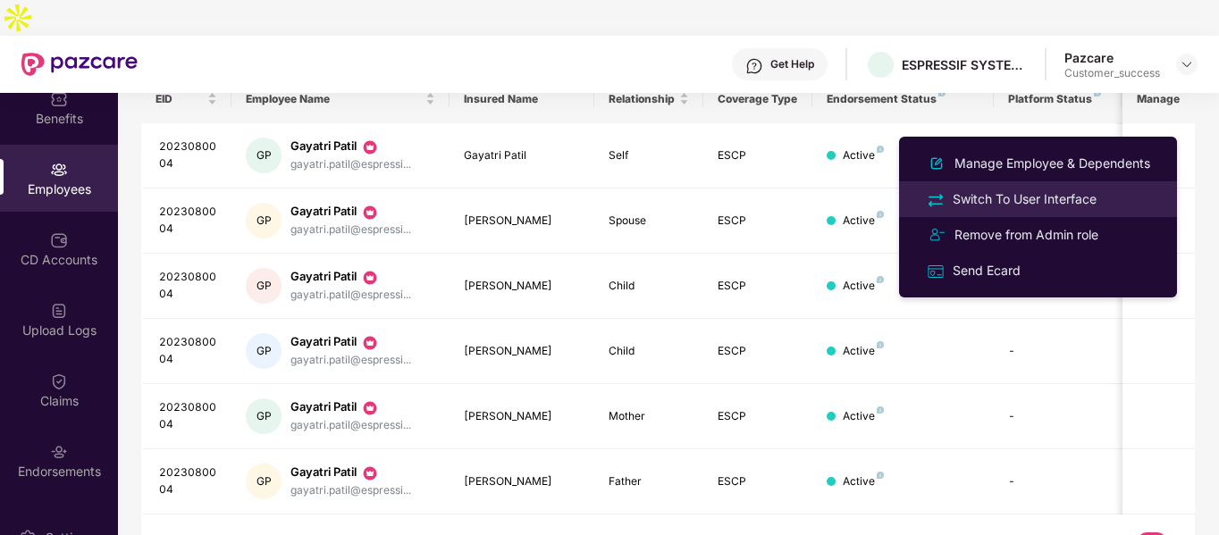
click at [1031, 204] on div "Switch To User Interface" at bounding box center [1024, 199] width 151 height 20
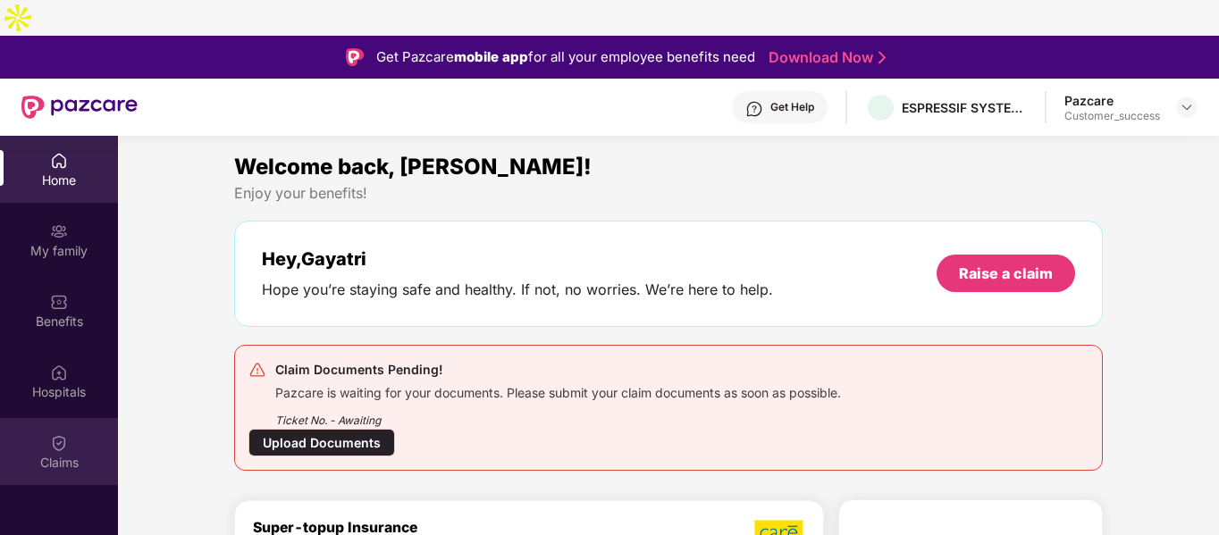
click at [59, 454] on div "Claims" at bounding box center [59, 463] width 118 height 18
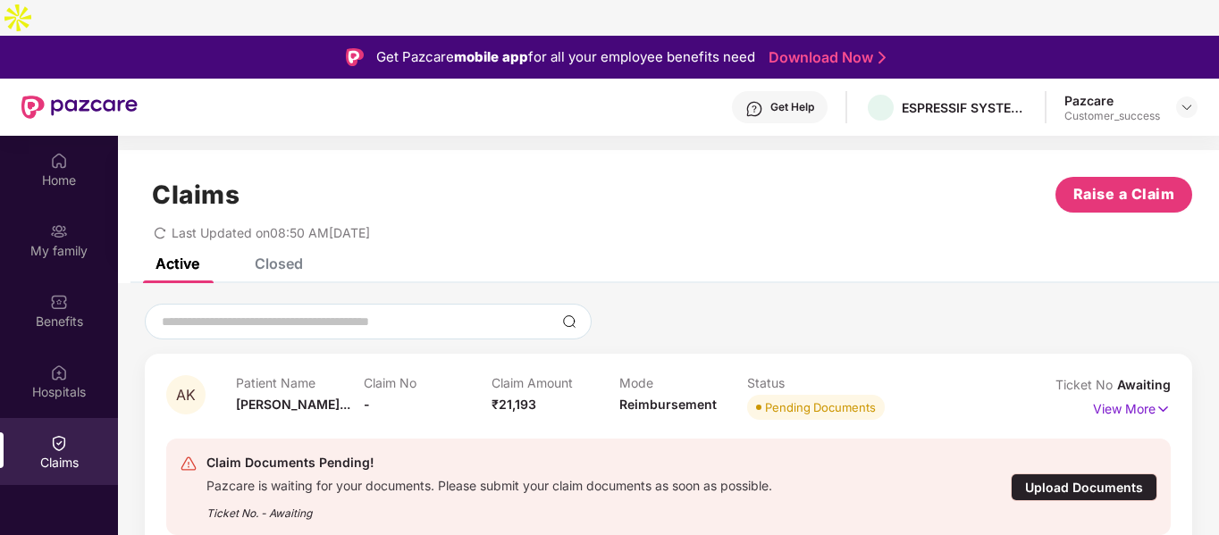
click at [1043, 474] on div "Upload Documents" at bounding box center [1084, 488] width 147 height 28
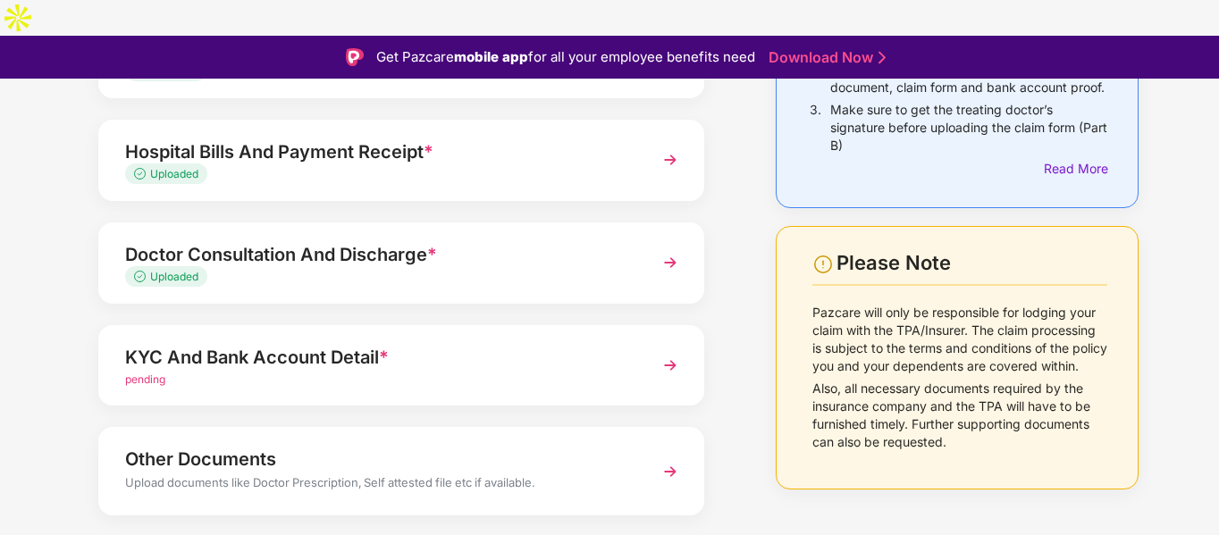
scroll to position [255, 0]
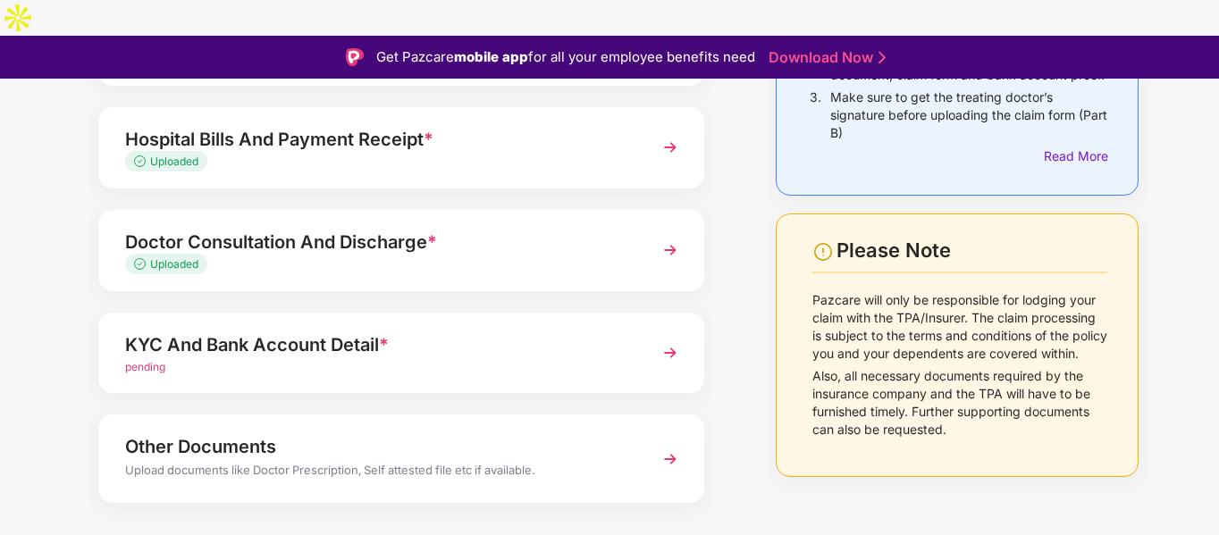
click at [449, 359] on div "pending" at bounding box center [378, 367] width 506 height 17
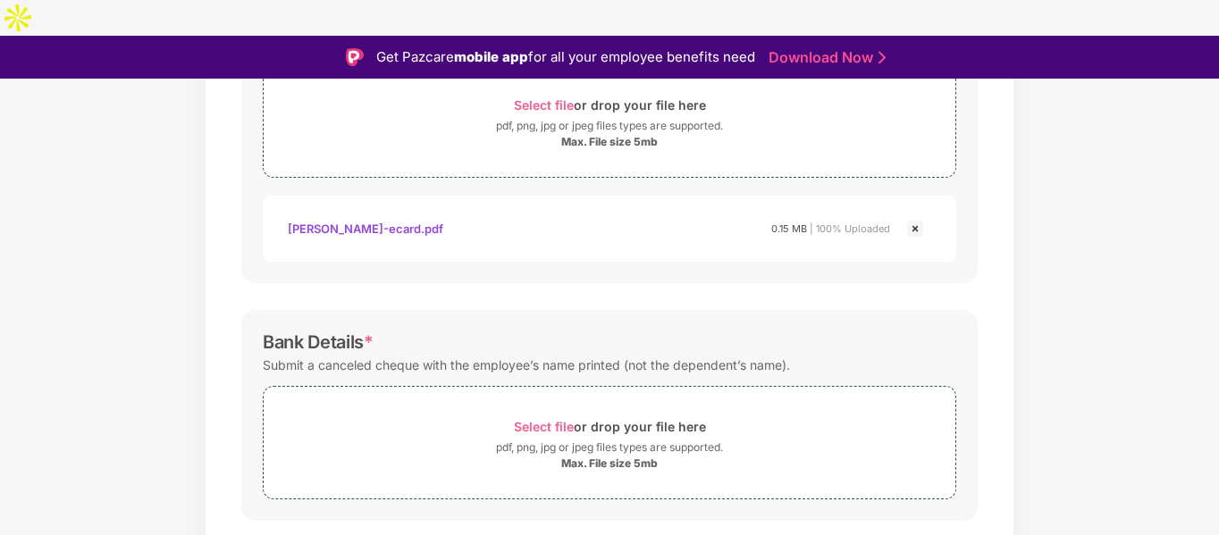
scroll to position [786, 0]
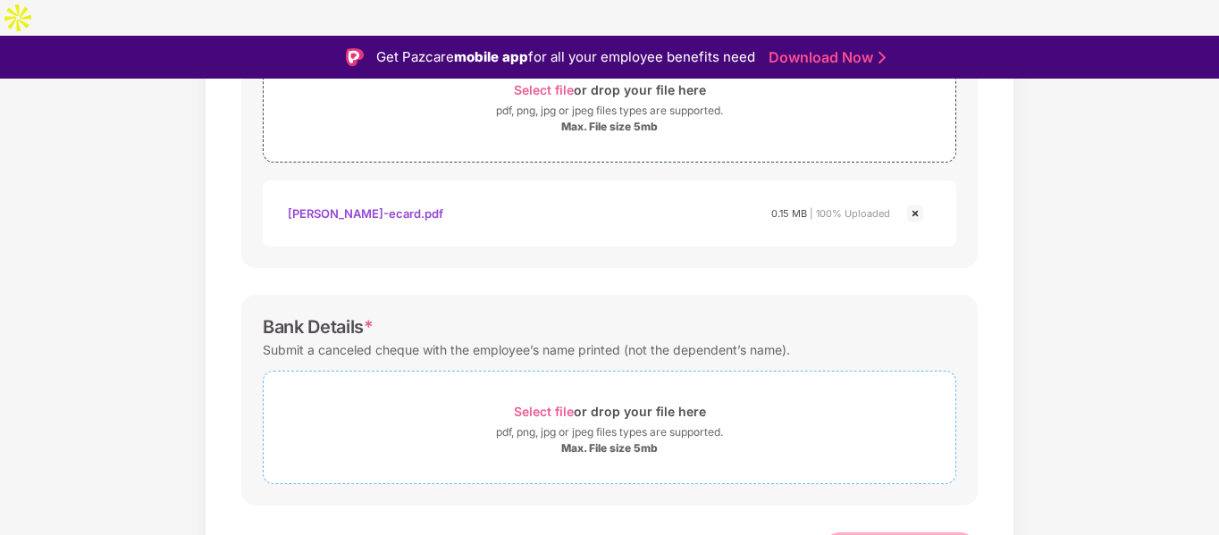
click at [570, 442] on div "Max. File size 5mb" at bounding box center [609, 449] width 97 height 14
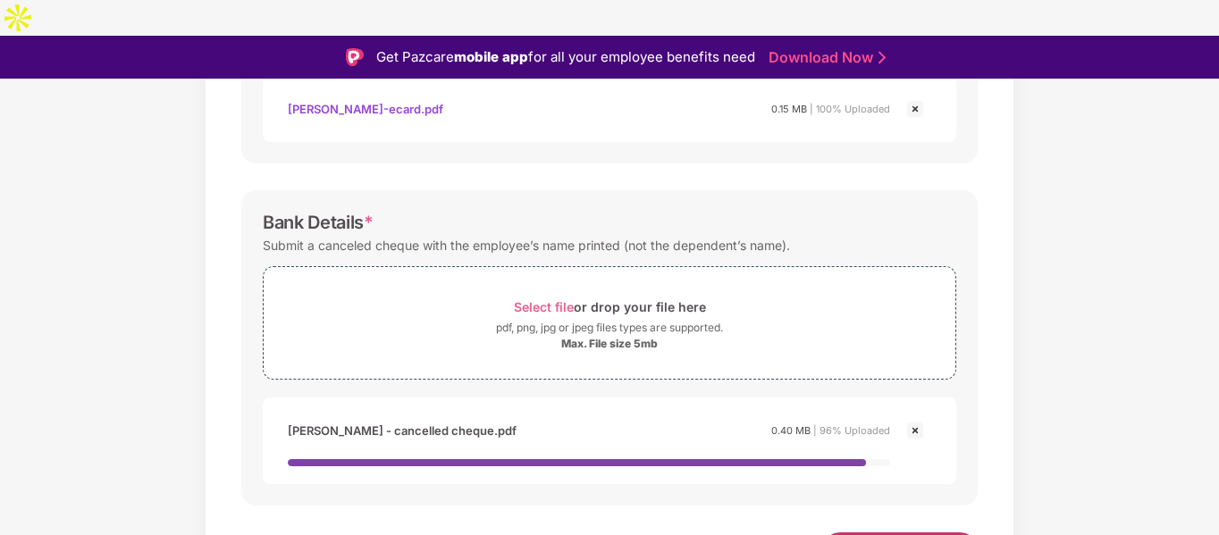
scroll to position [877, 0]
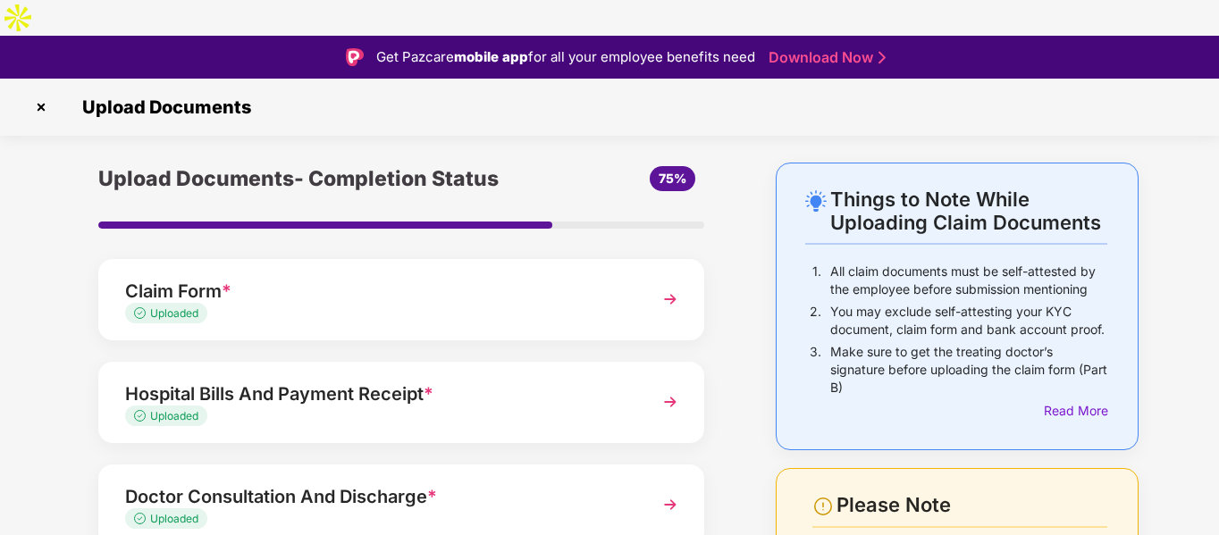
scroll to position [255, 0]
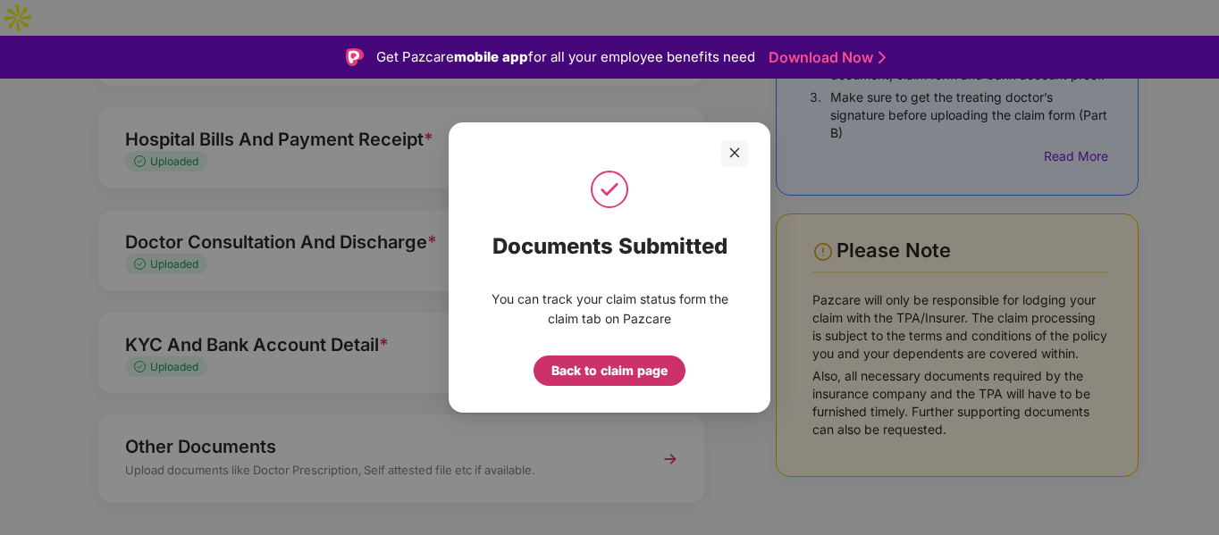
click at [628, 366] on div "Back to claim page" at bounding box center [609, 371] width 116 height 20
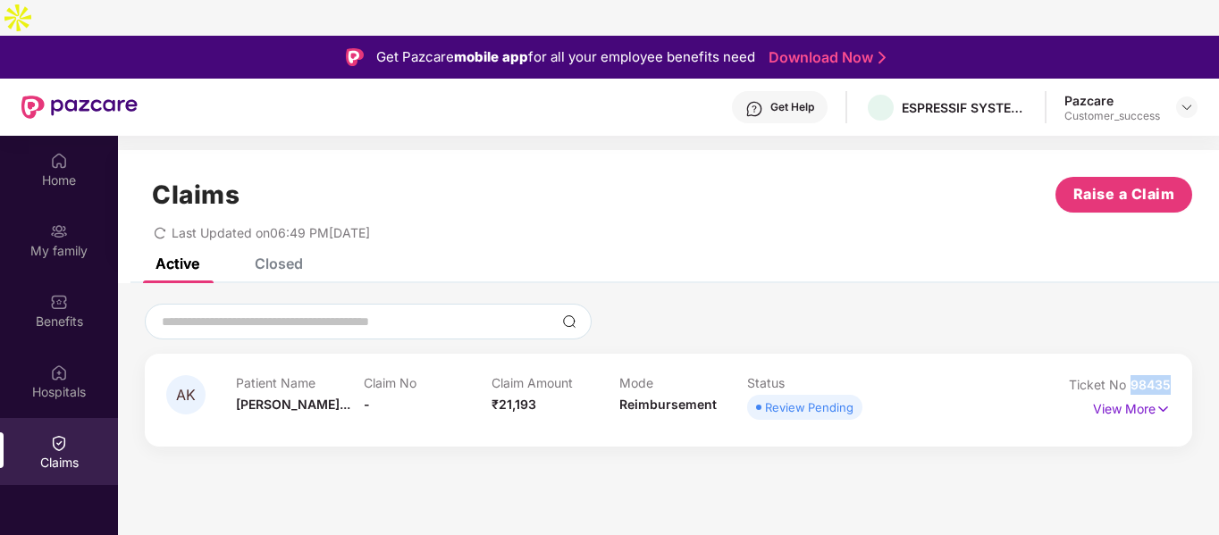
drag, startPoint x: 1128, startPoint y: 347, endPoint x: 1181, endPoint y: 356, distance: 53.5
click at [1181, 356] on div "AK Patient Name [PERSON_NAME]... Claim No - Claim Amount ₹21,193 Mode Reimburse…" at bounding box center [669, 400] width 1048 height 93
copy span "98435"
